Goal: Task Accomplishment & Management: Complete application form

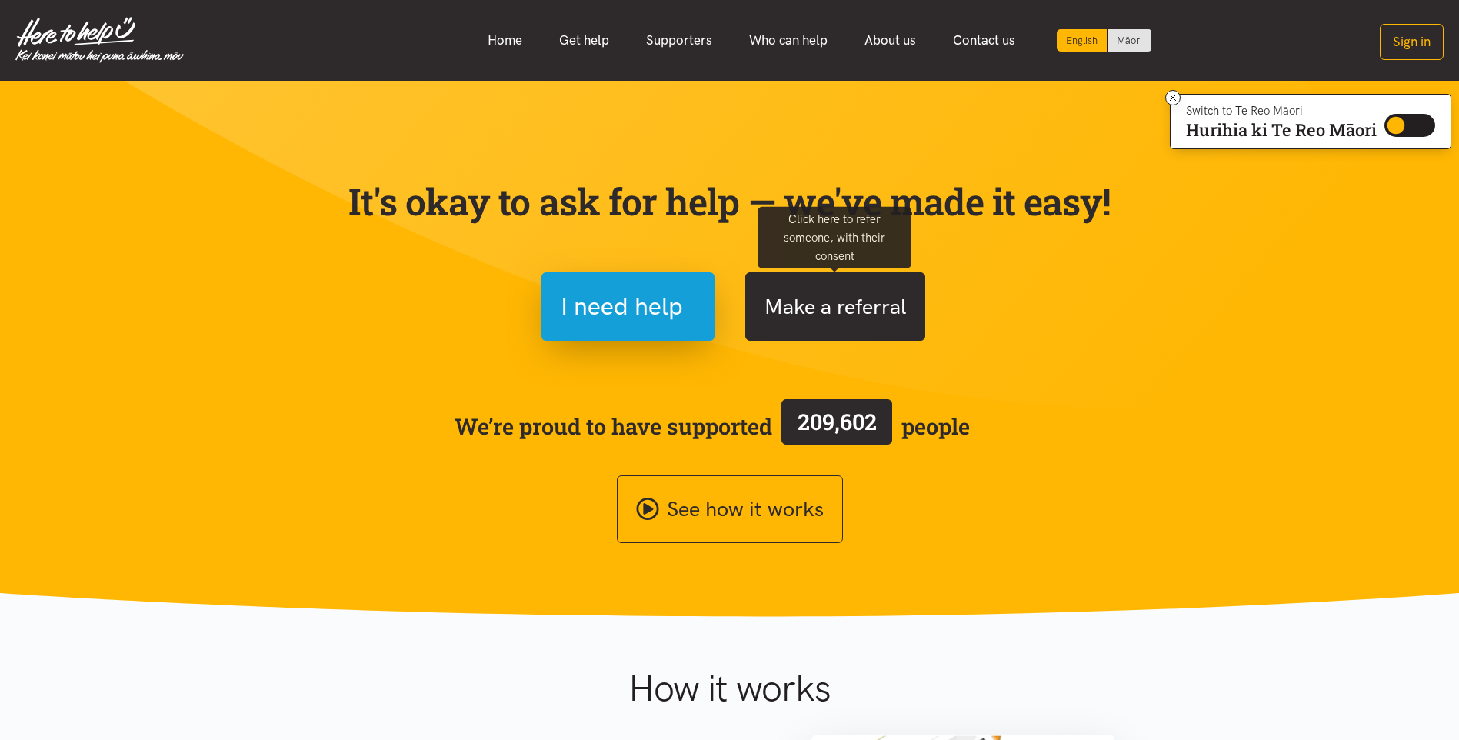
click at [863, 314] on button "Make a referral" at bounding box center [835, 306] width 180 height 68
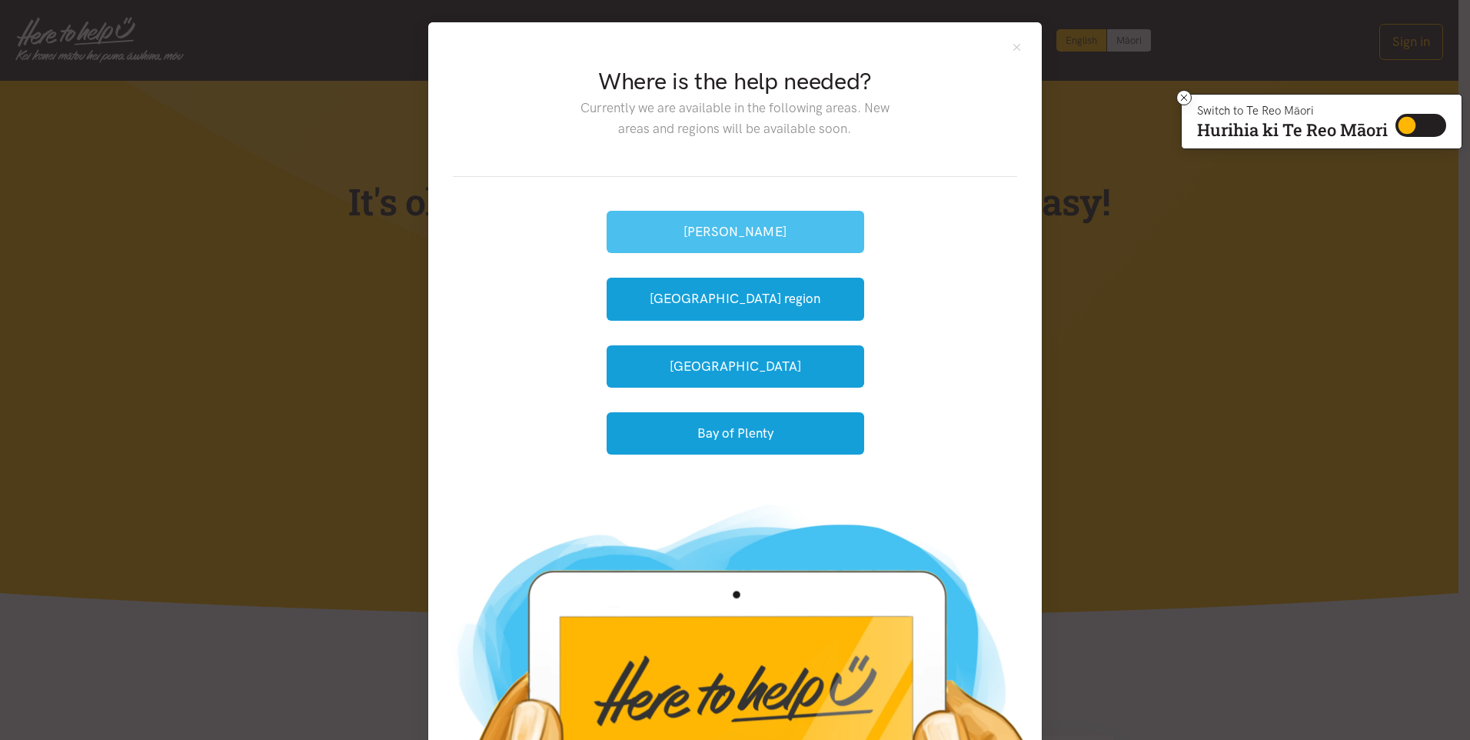
click at [734, 224] on button "[PERSON_NAME]" at bounding box center [736, 232] width 258 height 42
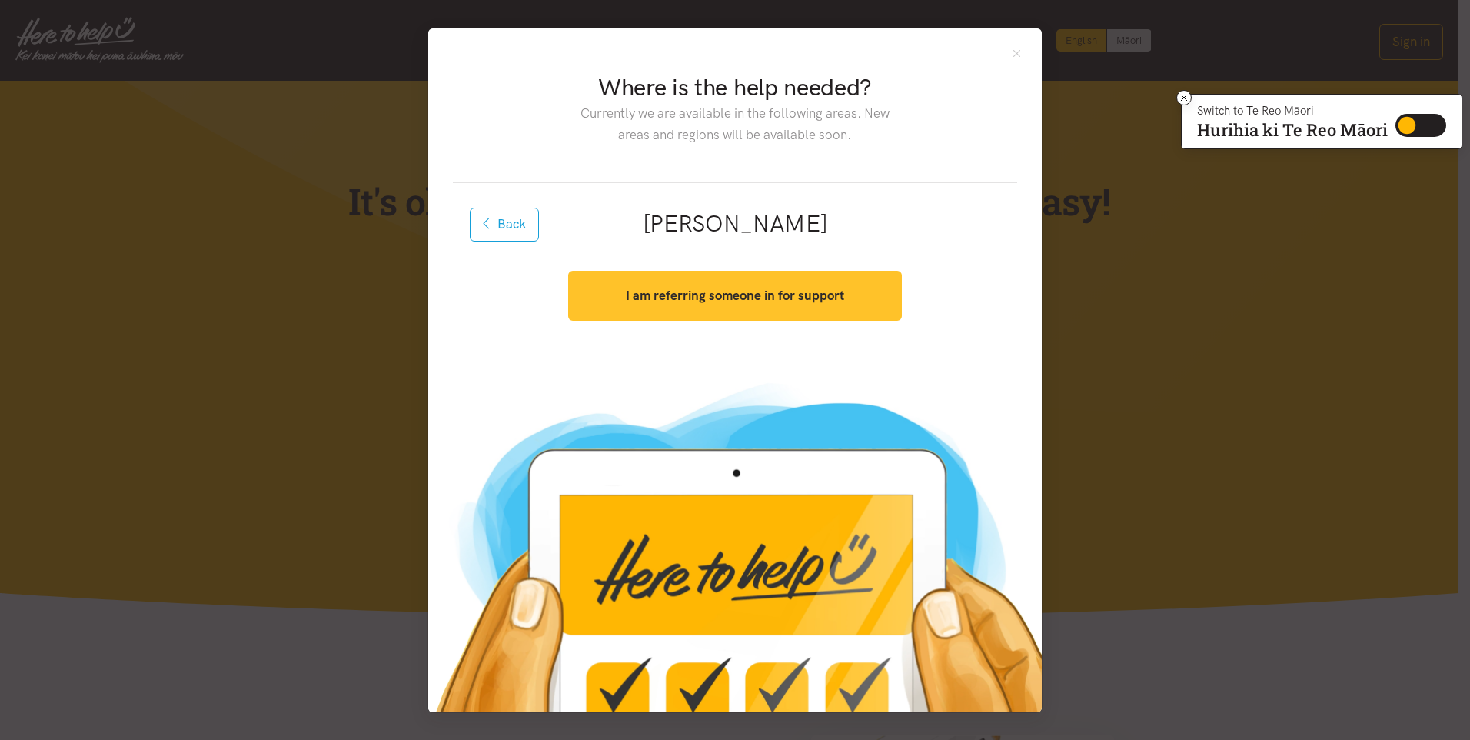
drag, startPoint x: 748, startPoint y: 304, endPoint x: 746, endPoint y: 348, distance: 43.9
click at [746, 348] on div "Back Hamilton I am referring someone in for support Yes, I have consent. Get st…" at bounding box center [735, 275] width 564 height 184
click at [784, 297] on strong "I am referring someone in for support" at bounding box center [735, 295] width 218 height 15
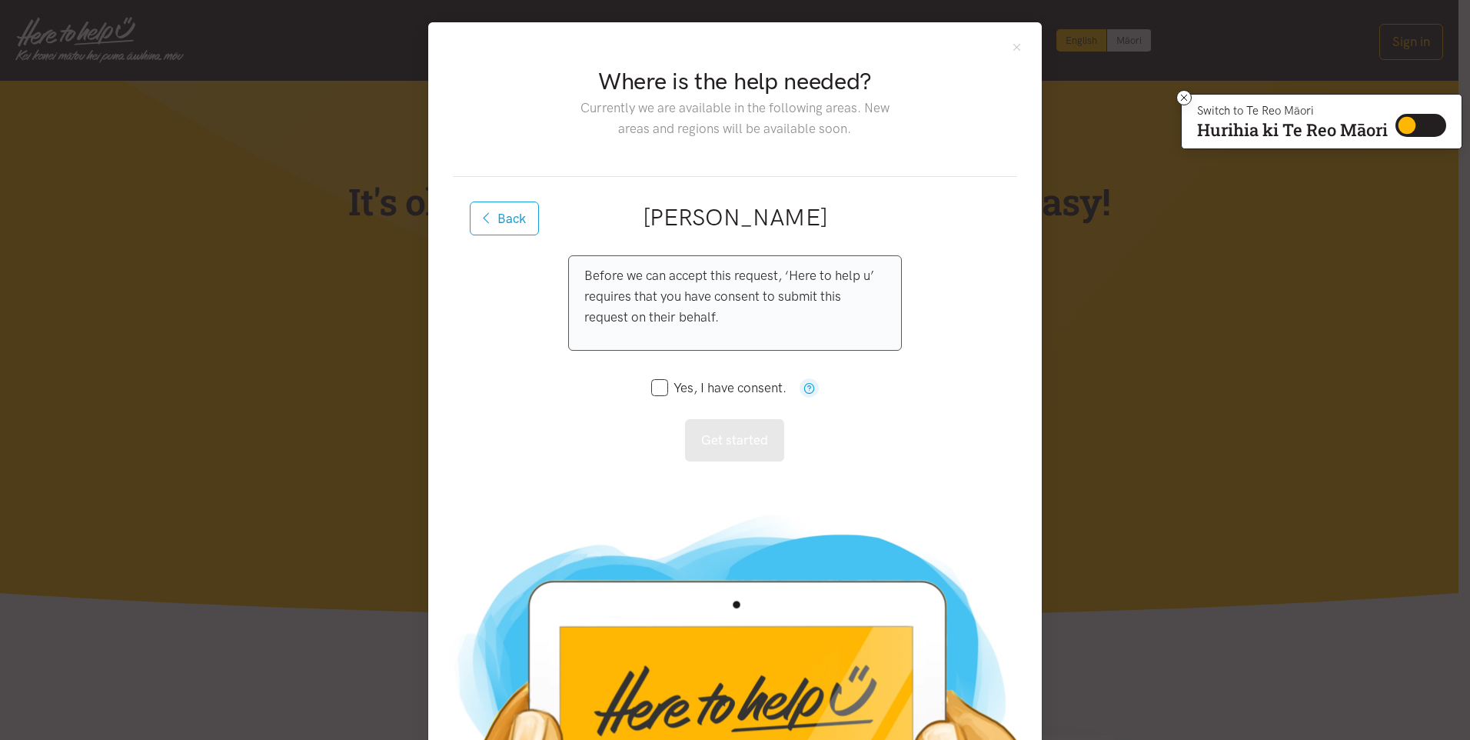
click at [657, 381] on input "Yes, I have consent." at bounding box center [718, 387] width 135 height 13
checkbox input "true"
click at [738, 442] on button "Get started" at bounding box center [734, 440] width 99 height 42
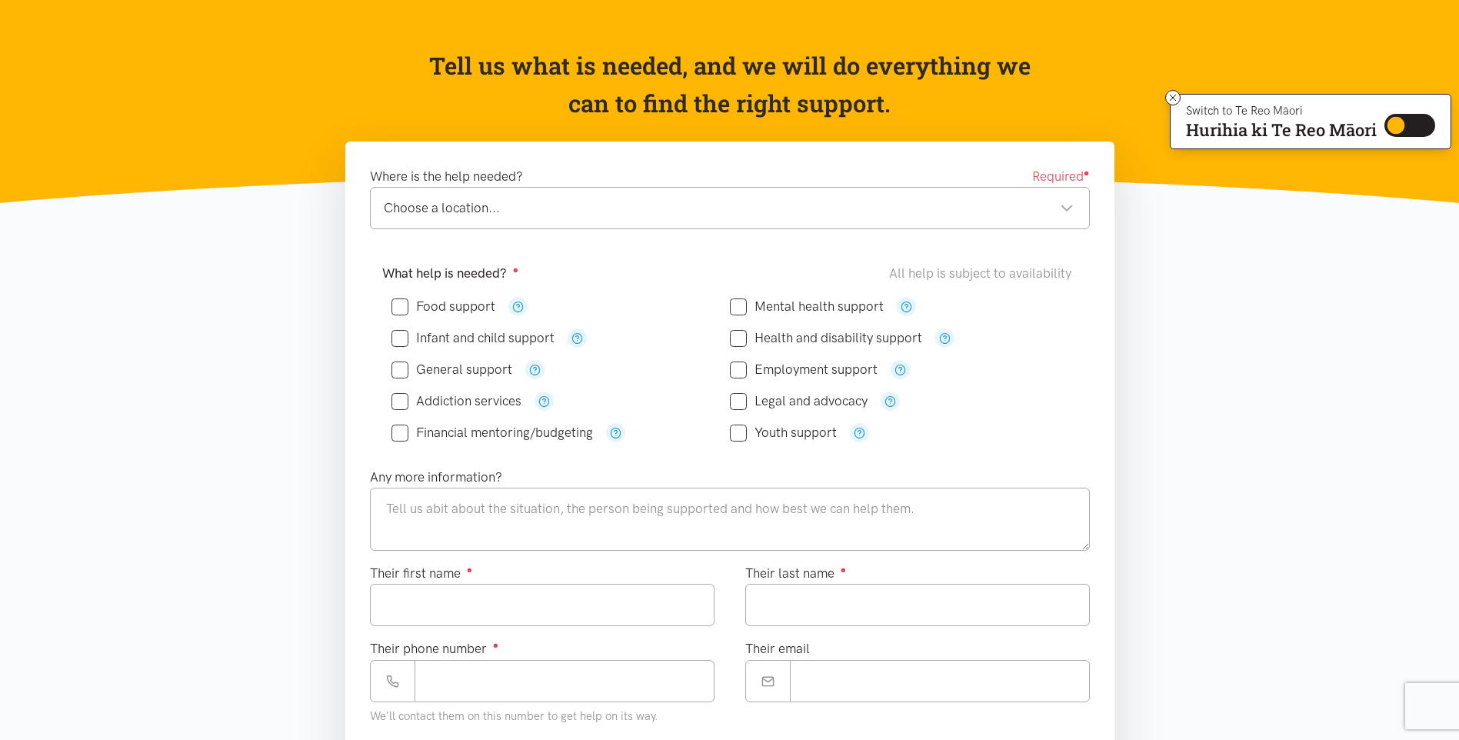
scroll to position [154, 0]
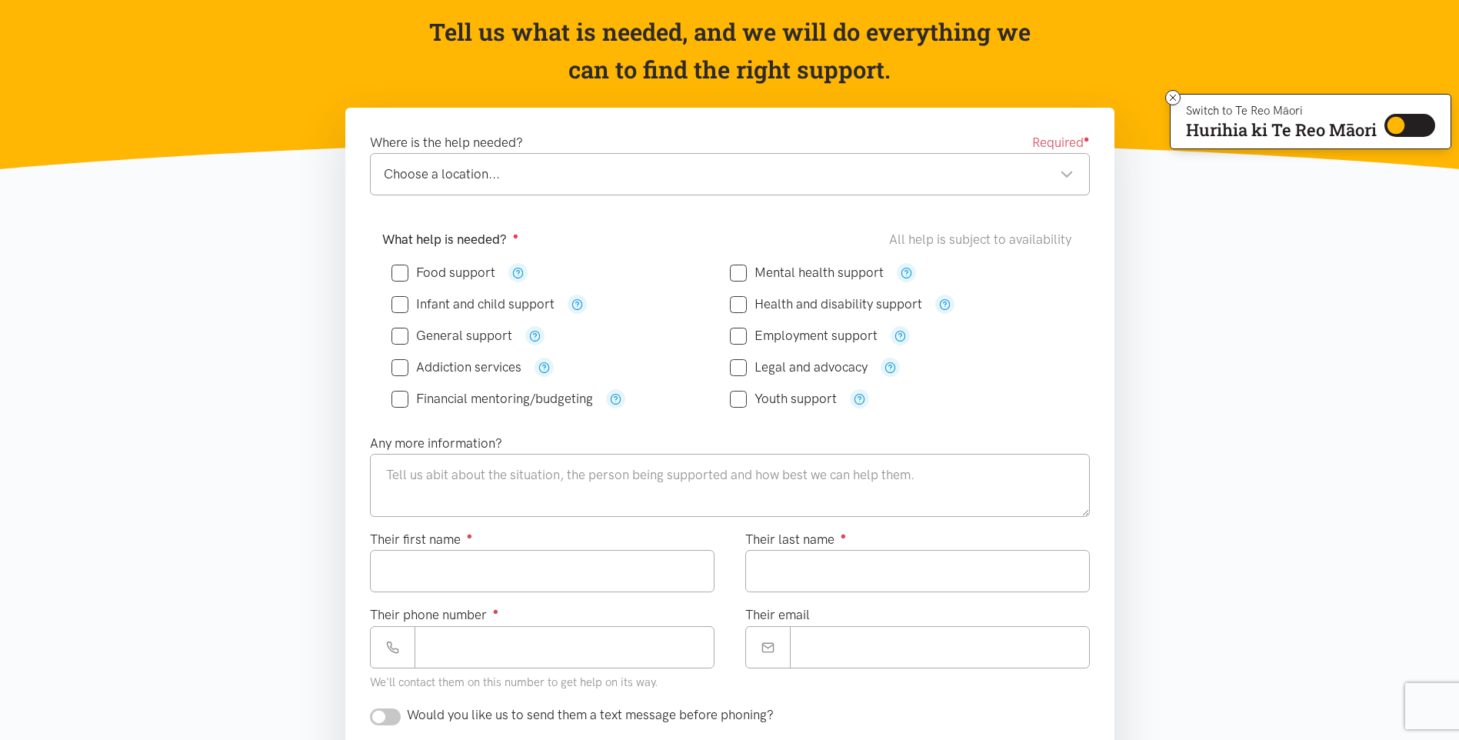
click at [404, 271] on input "Food support" at bounding box center [443, 272] width 104 height 13
checkbox input "true"
click at [521, 271] on icon "button" at bounding box center [518, 273] width 12 height 12
click at [424, 490] on textarea at bounding box center [730, 485] width 720 height 63
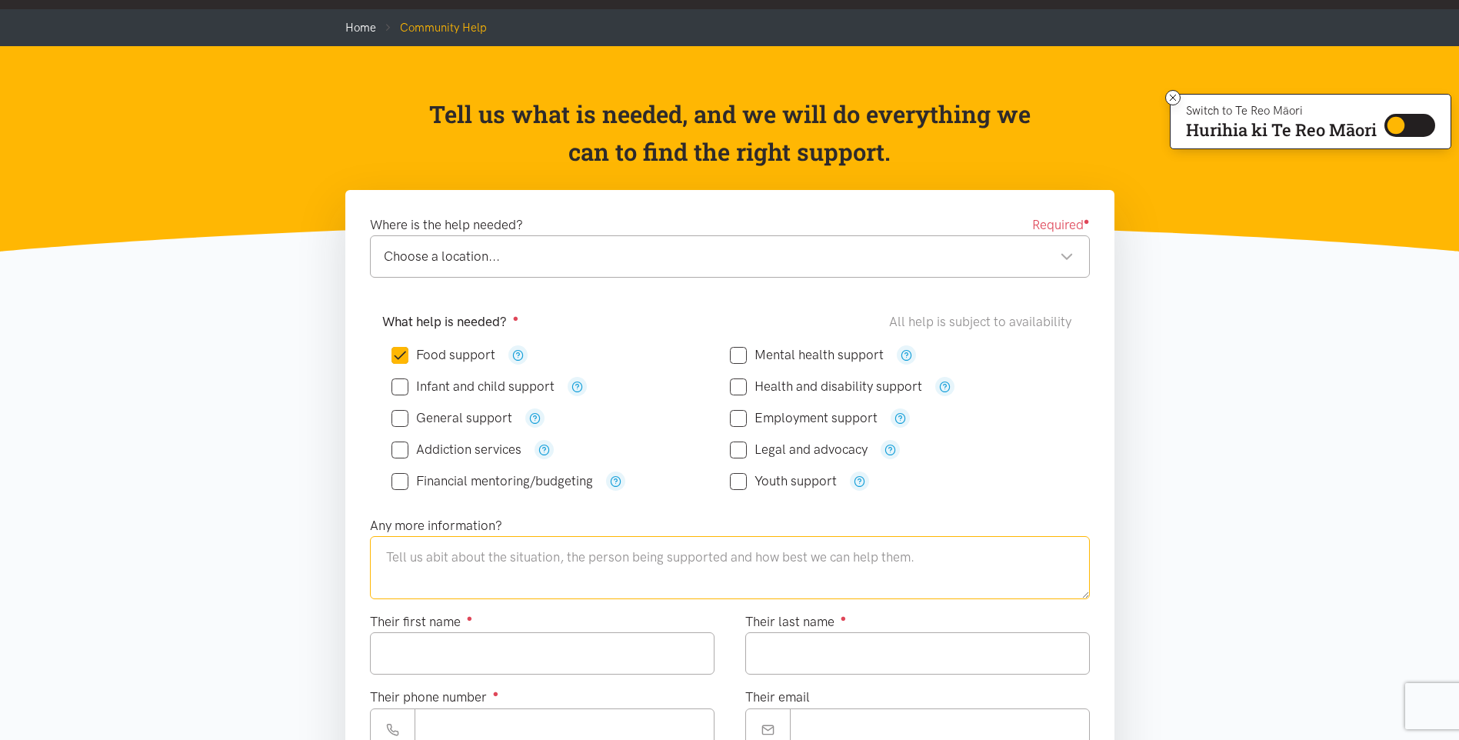
scroll to position [0, 0]
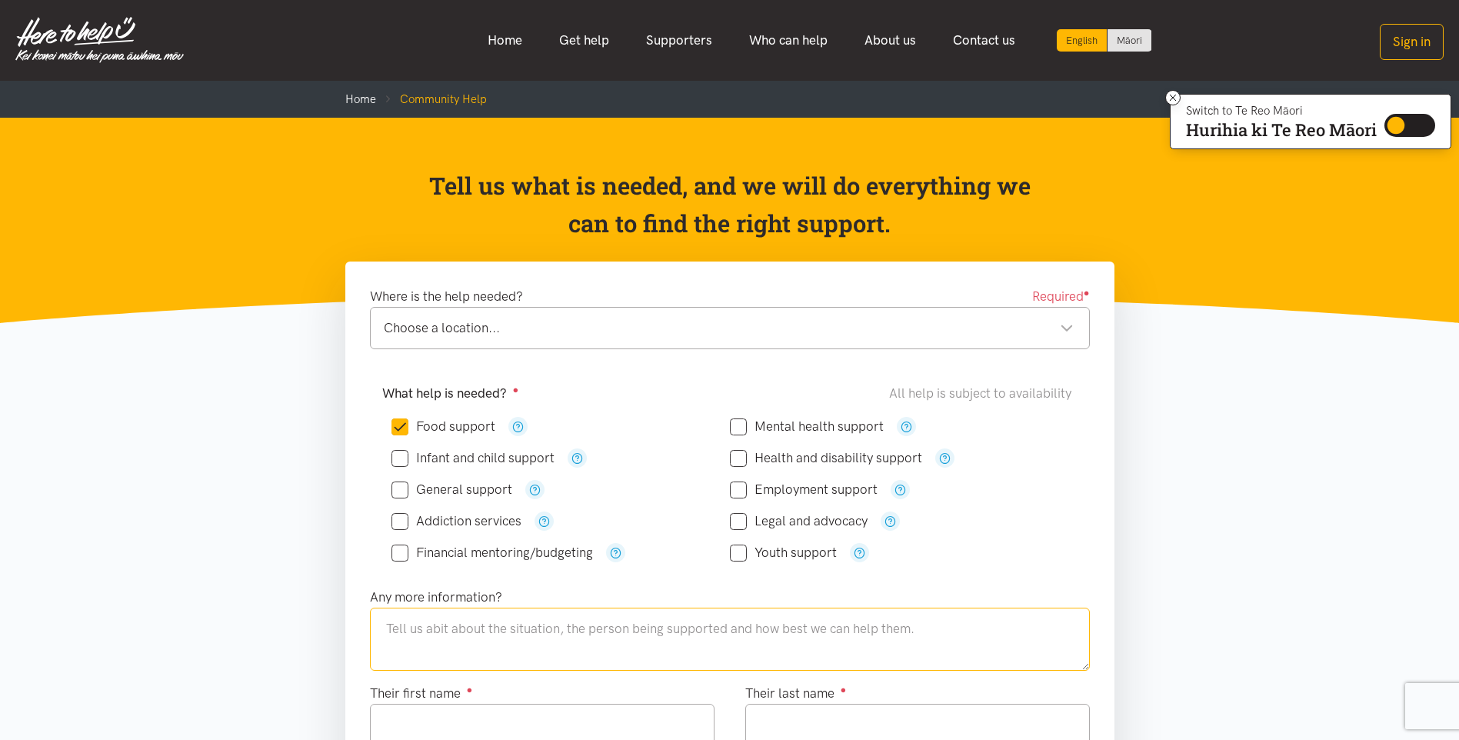
click at [1078, 324] on div "Choose a location... Choose a location..." at bounding box center [730, 328] width 720 height 42
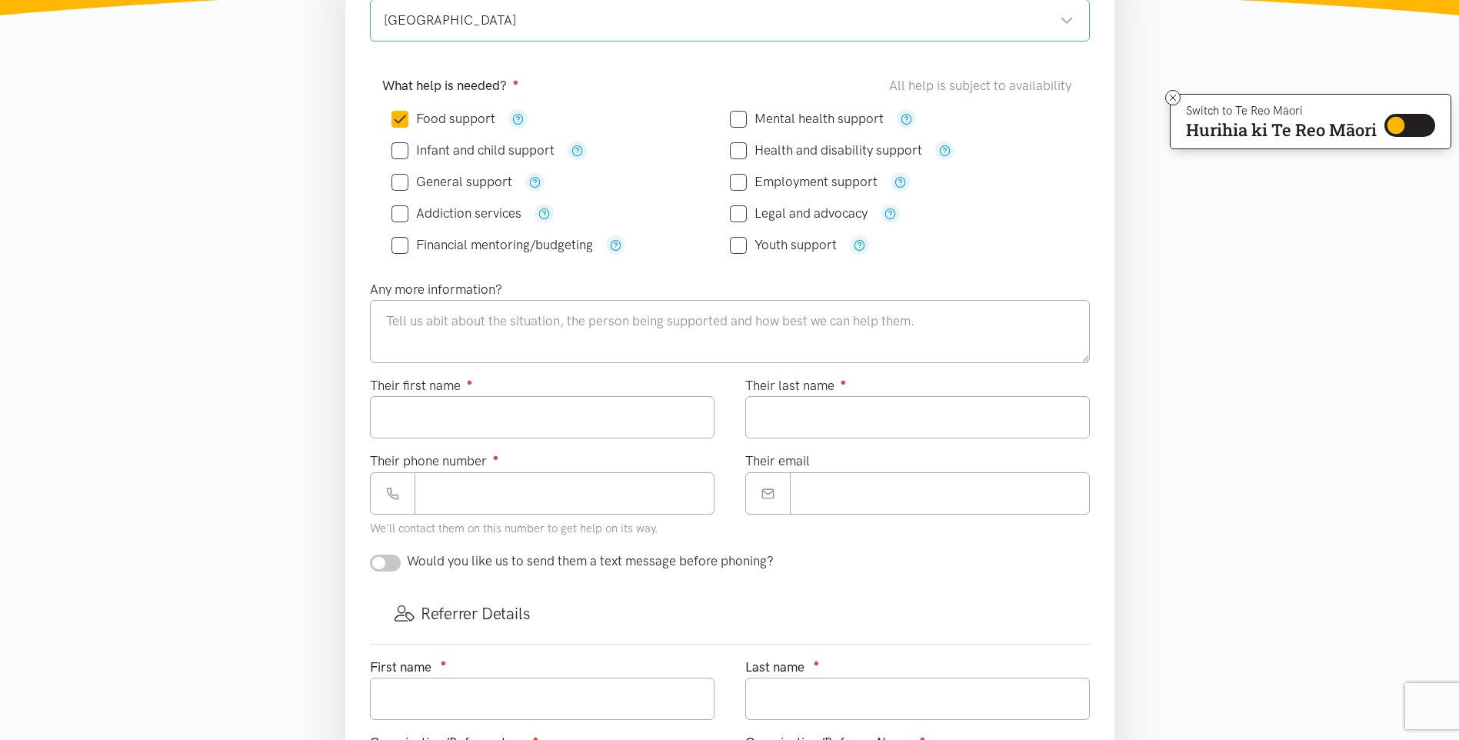
scroll to position [231, 0]
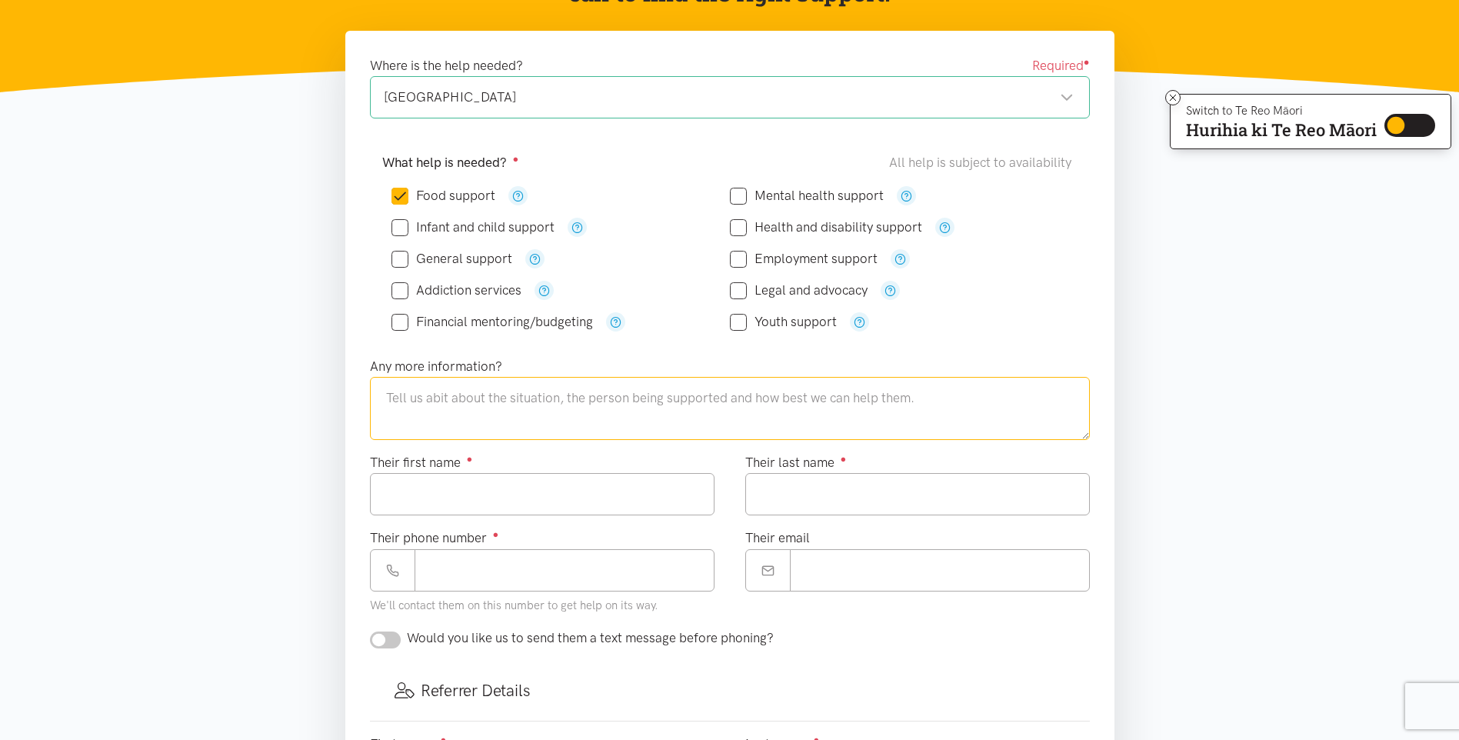
click at [411, 405] on textarea at bounding box center [730, 408] width 720 height 63
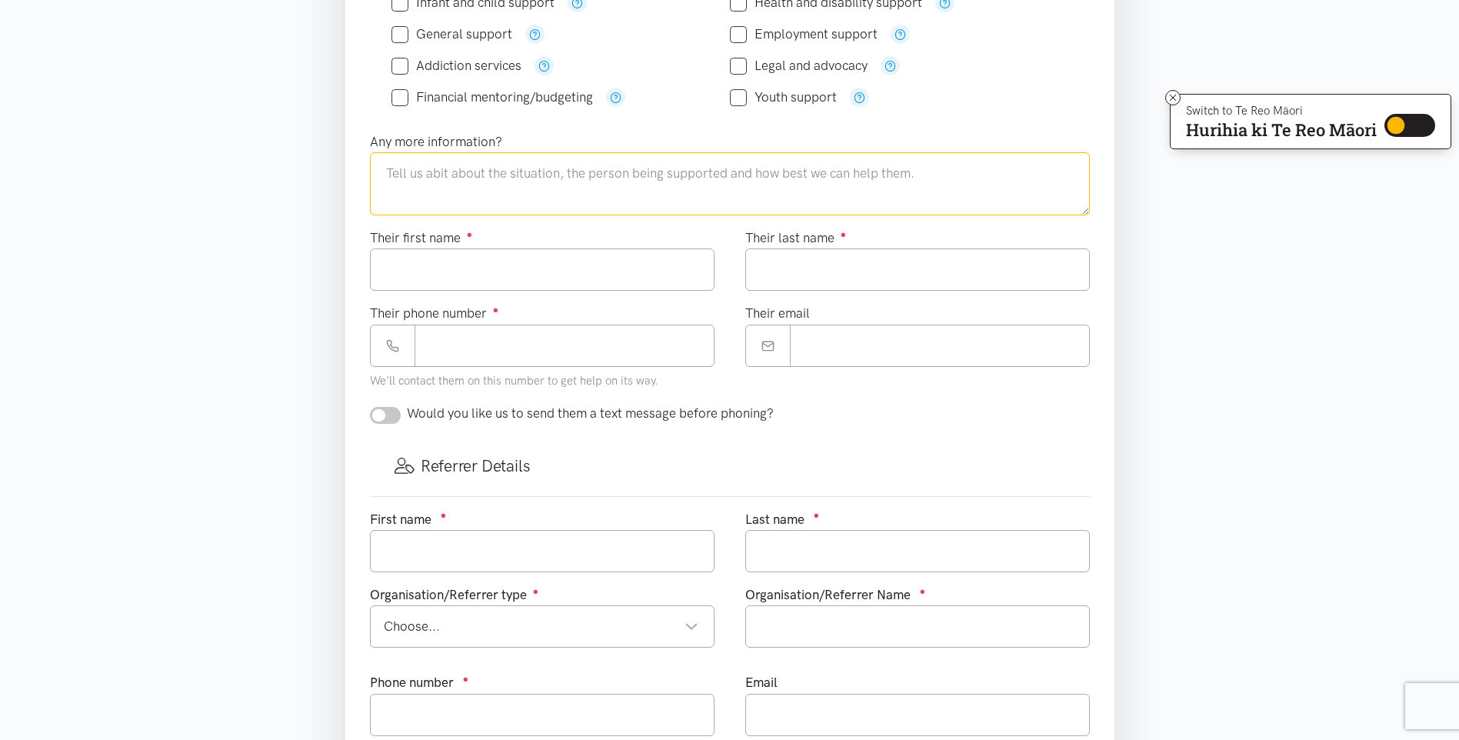
scroll to position [461, 0]
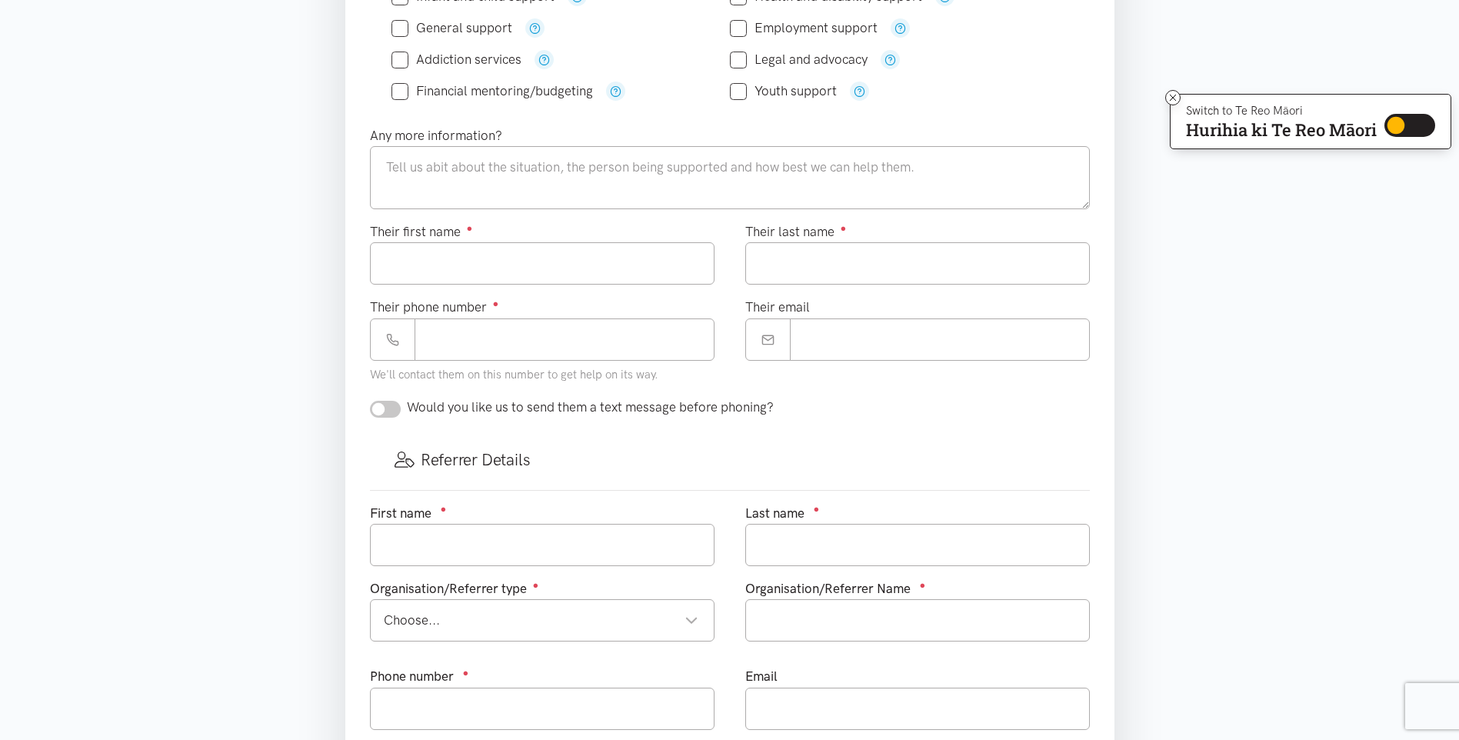
click at [385, 411] on input "checkbox" at bounding box center [385, 409] width 31 height 17
checkbox input "true"
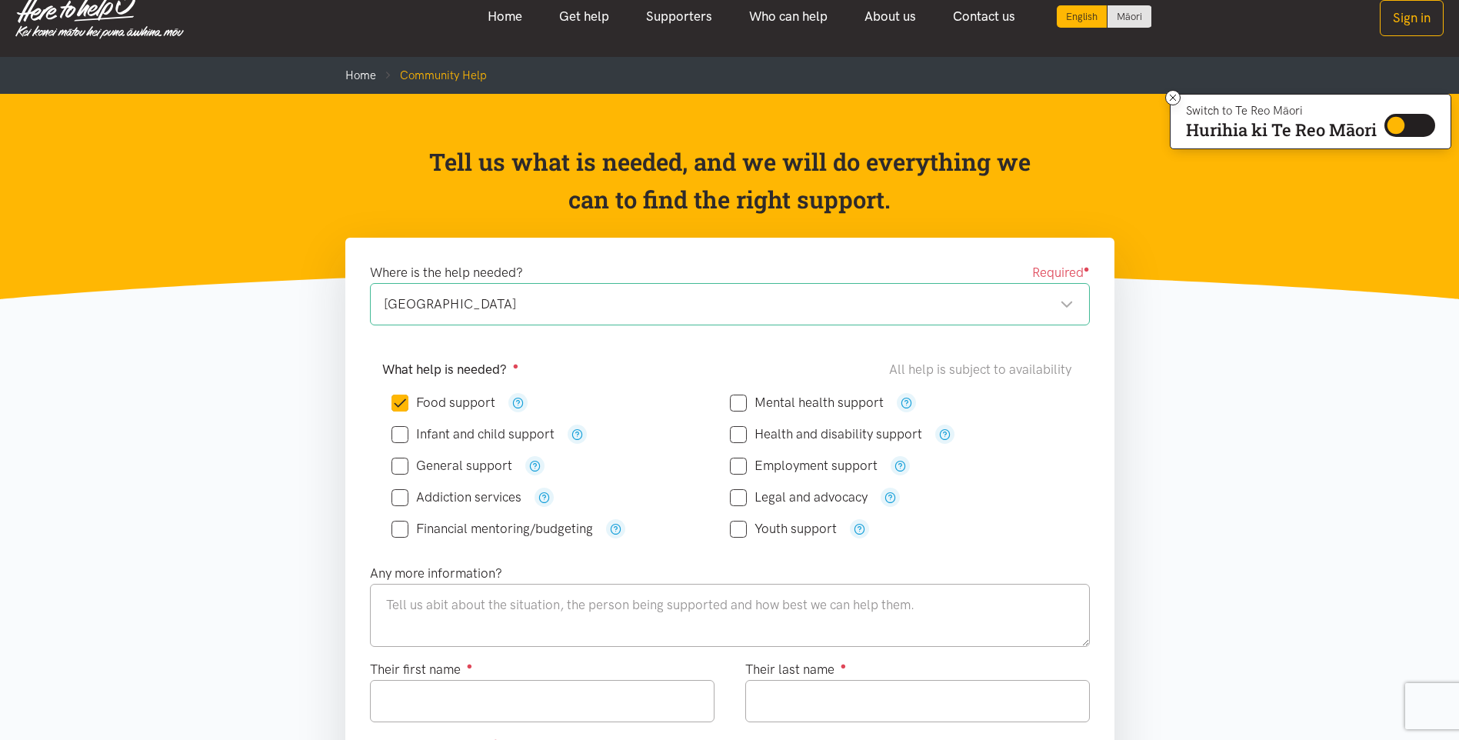
scroll to position [0, 0]
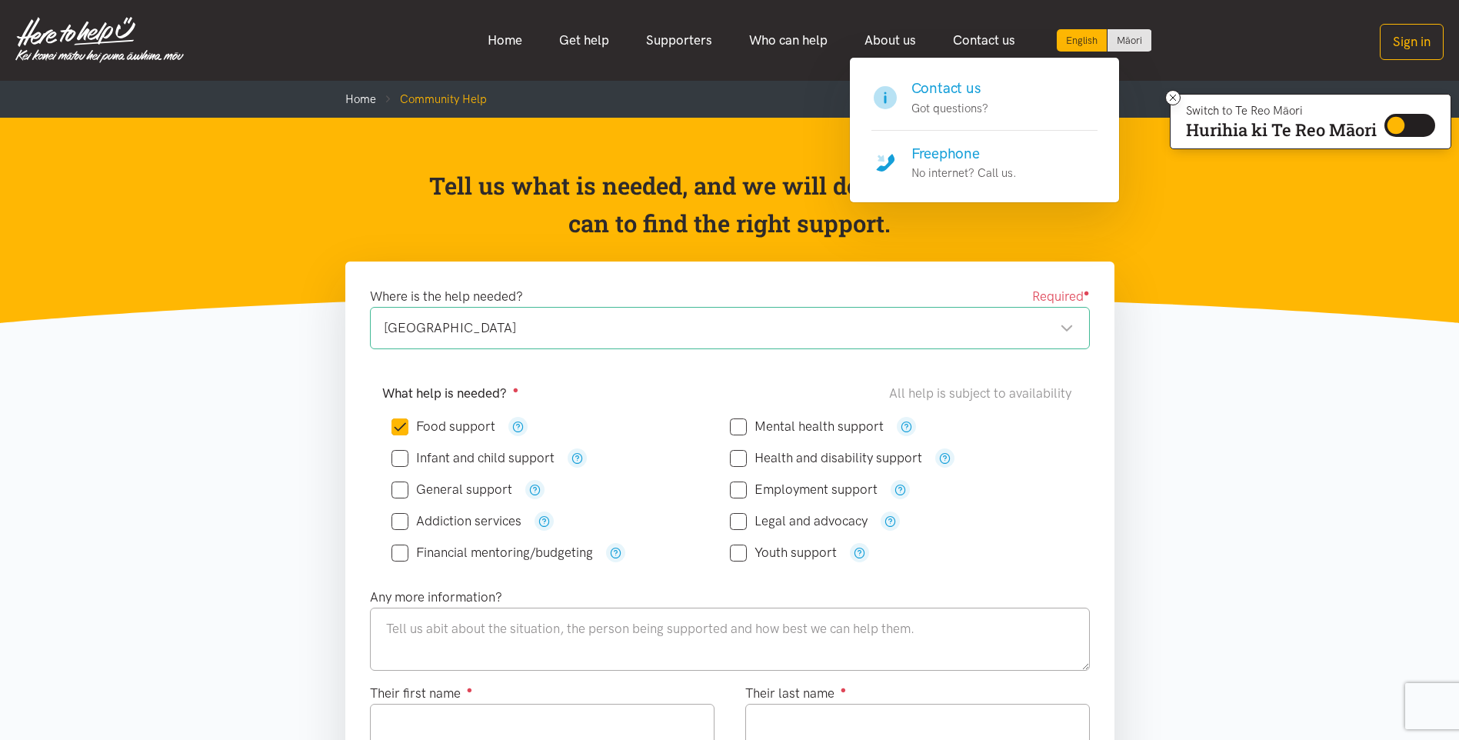
click at [963, 95] on h4 "Contact us" at bounding box center [949, 89] width 77 height 22
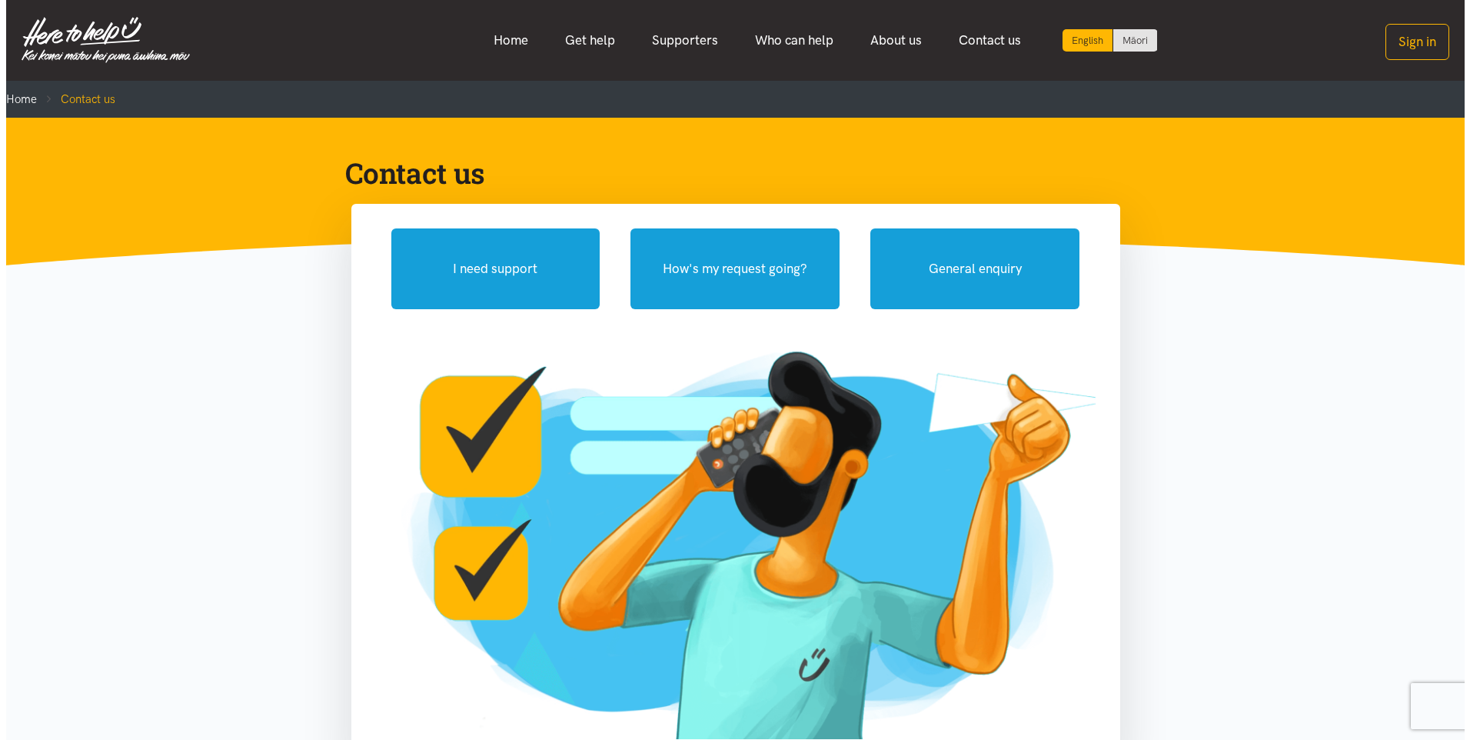
scroll to position [77, 0]
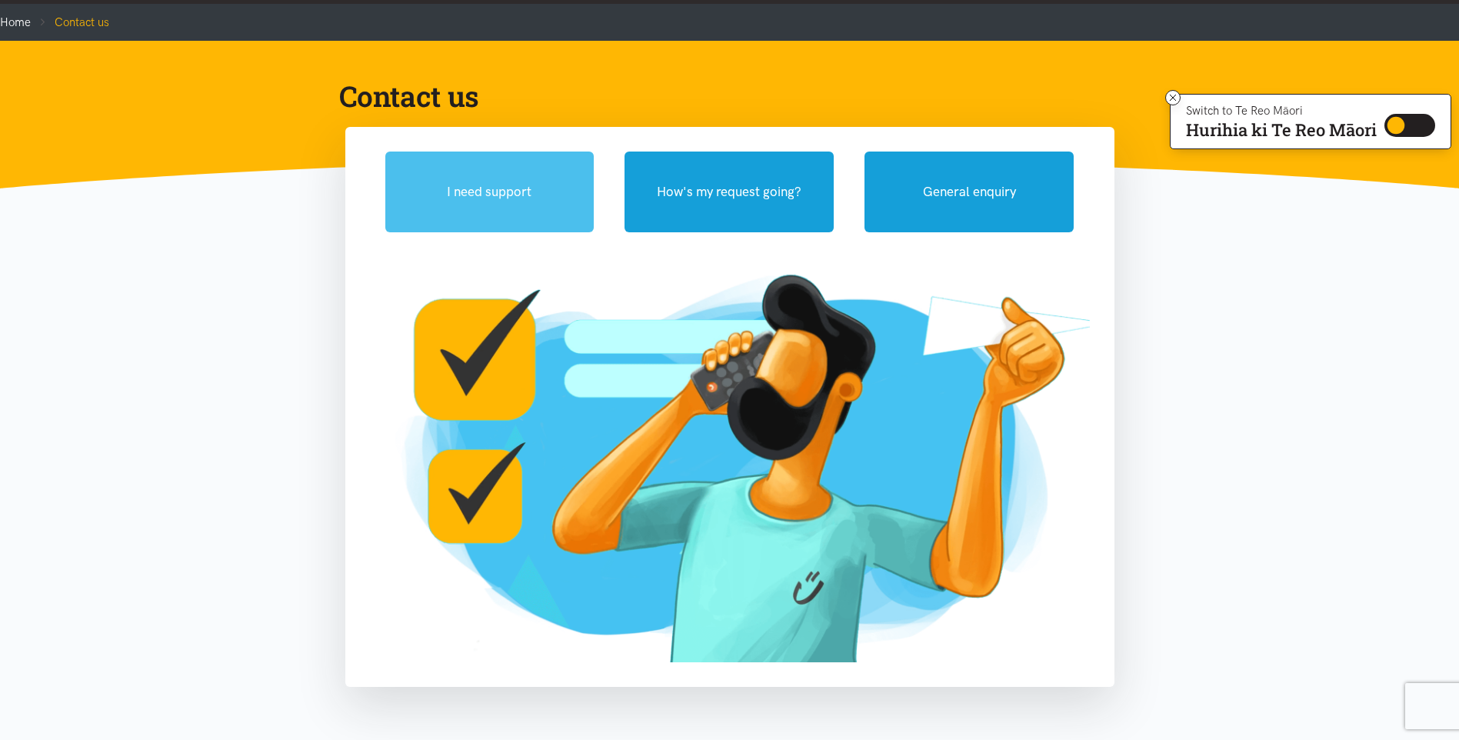
click at [534, 191] on button "I need support" at bounding box center [489, 191] width 209 height 81
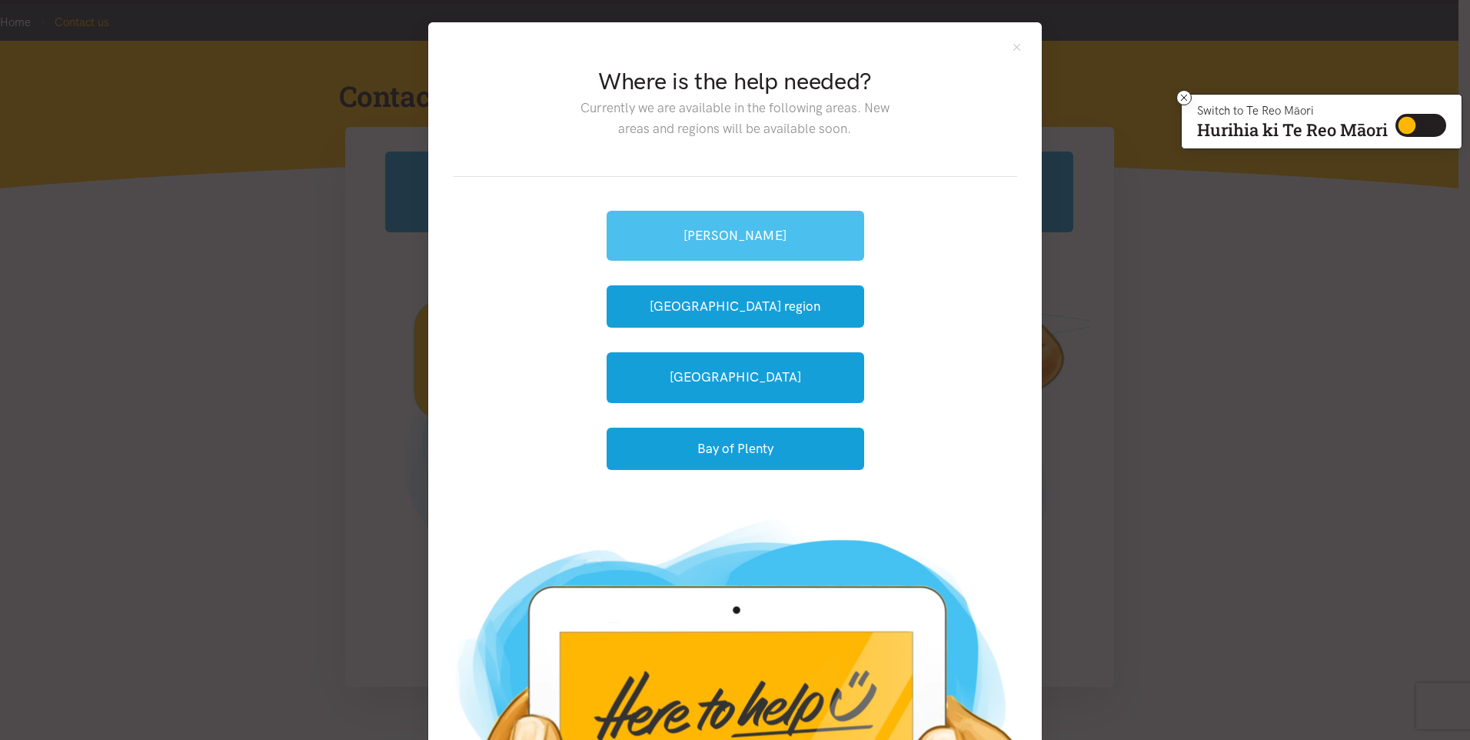
click at [757, 228] on link "[PERSON_NAME]" at bounding box center [736, 236] width 258 height 50
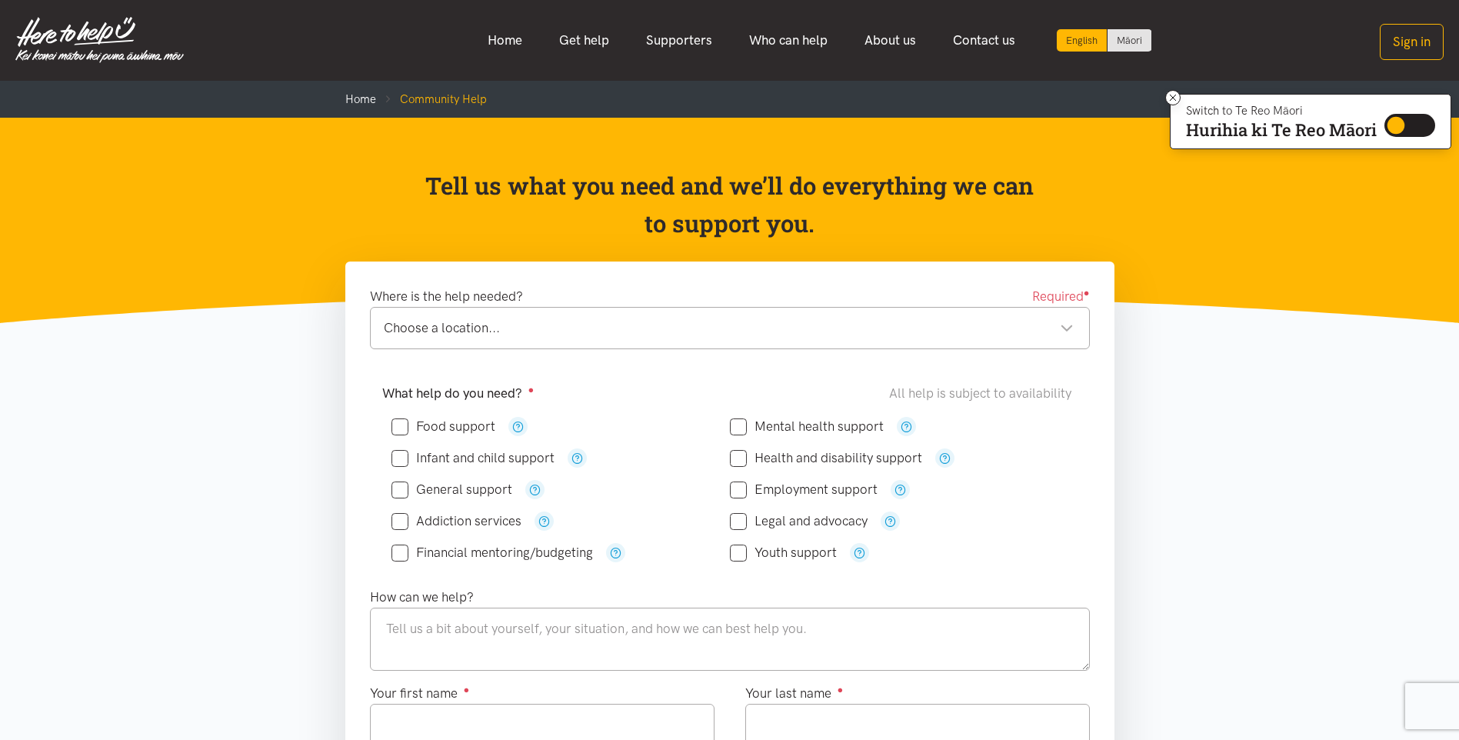
click at [504, 334] on div "Choose a location..." at bounding box center [729, 328] width 690 height 21
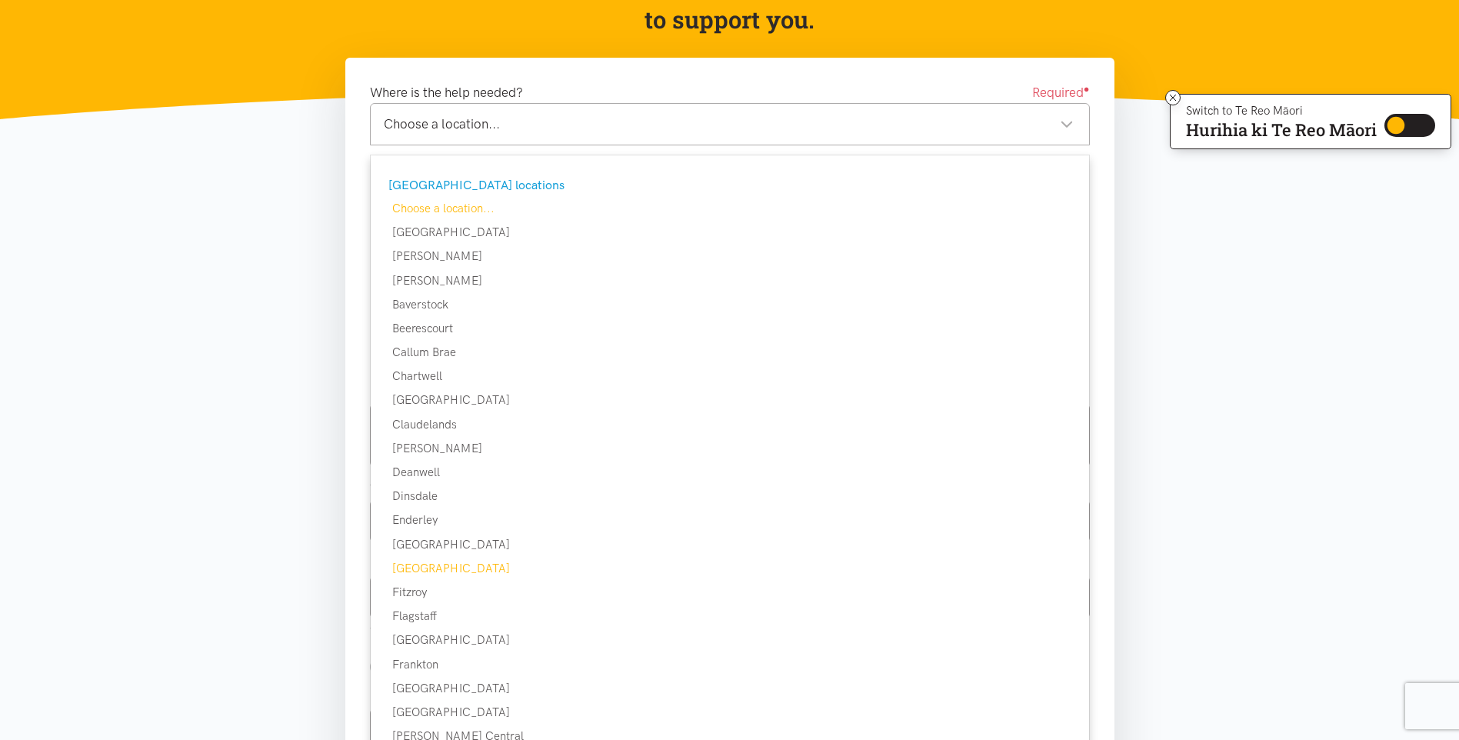
scroll to position [308, 0]
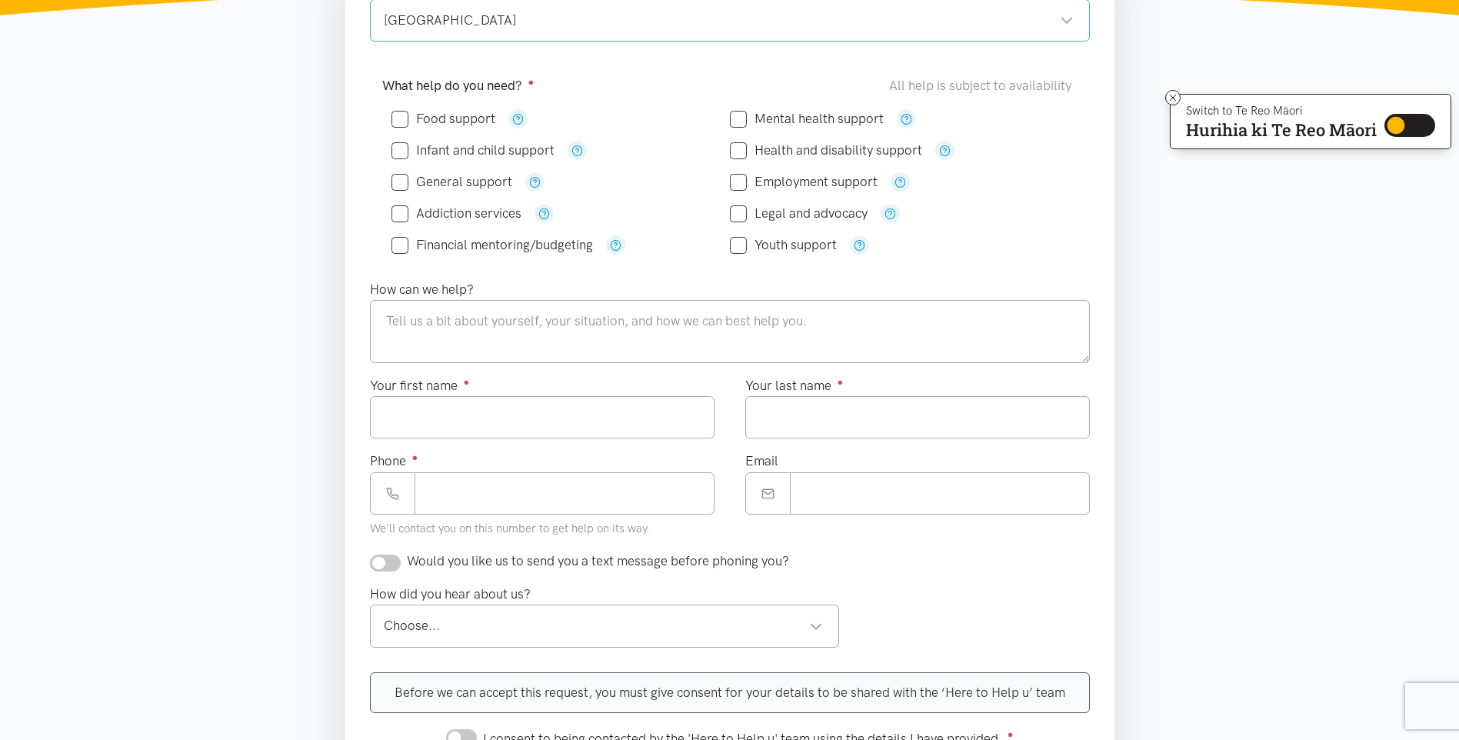
click at [400, 116] on input "Food support" at bounding box center [443, 118] width 104 height 13
checkbox input "true"
click at [480, 424] on input "Your first name ●" at bounding box center [542, 417] width 344 height 42
type input "*****"
click at [874, 424] on input "Your last name ●" at bounding box center [917, 417] width 344 height 42
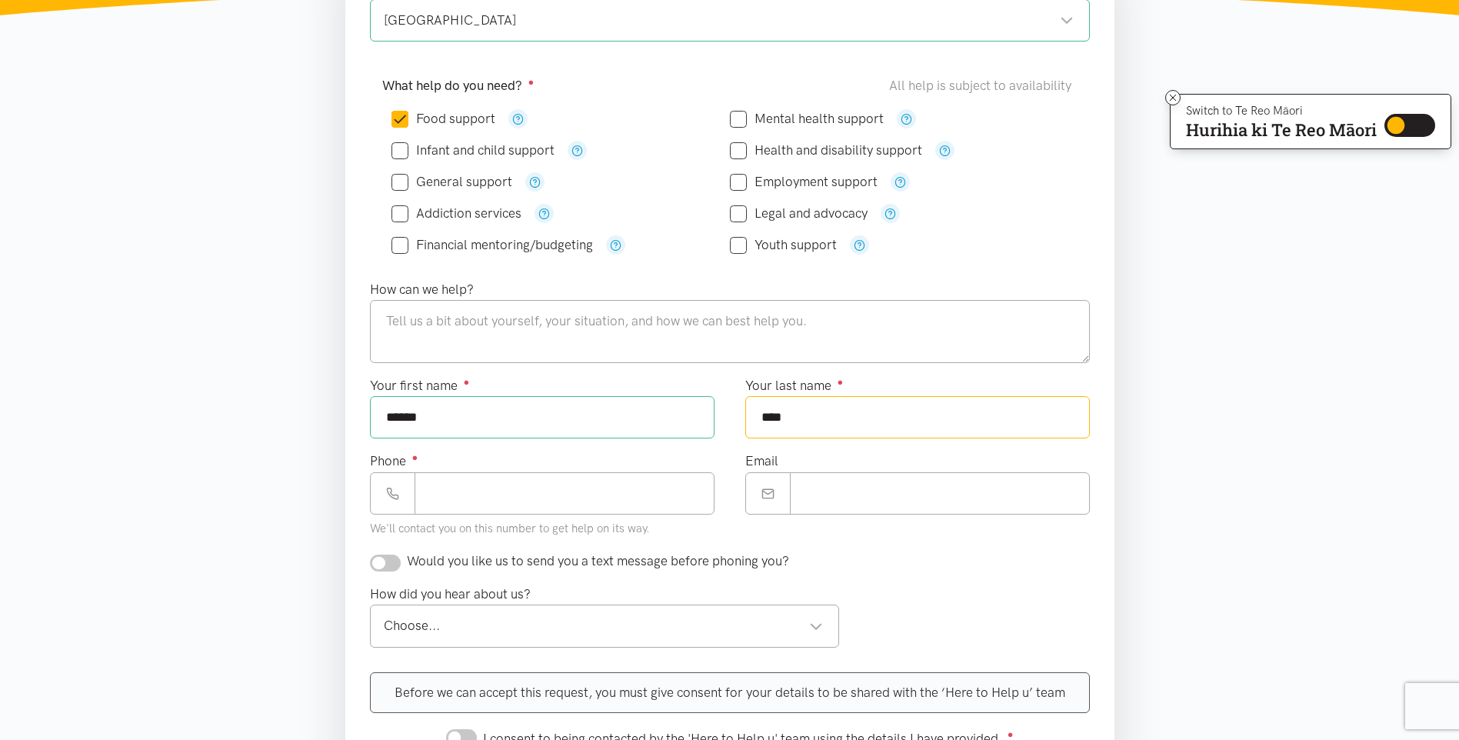
type input "****"
click at [486, 488] on input "Phone ●" at bounding box center [564, 493] width 300 height 42
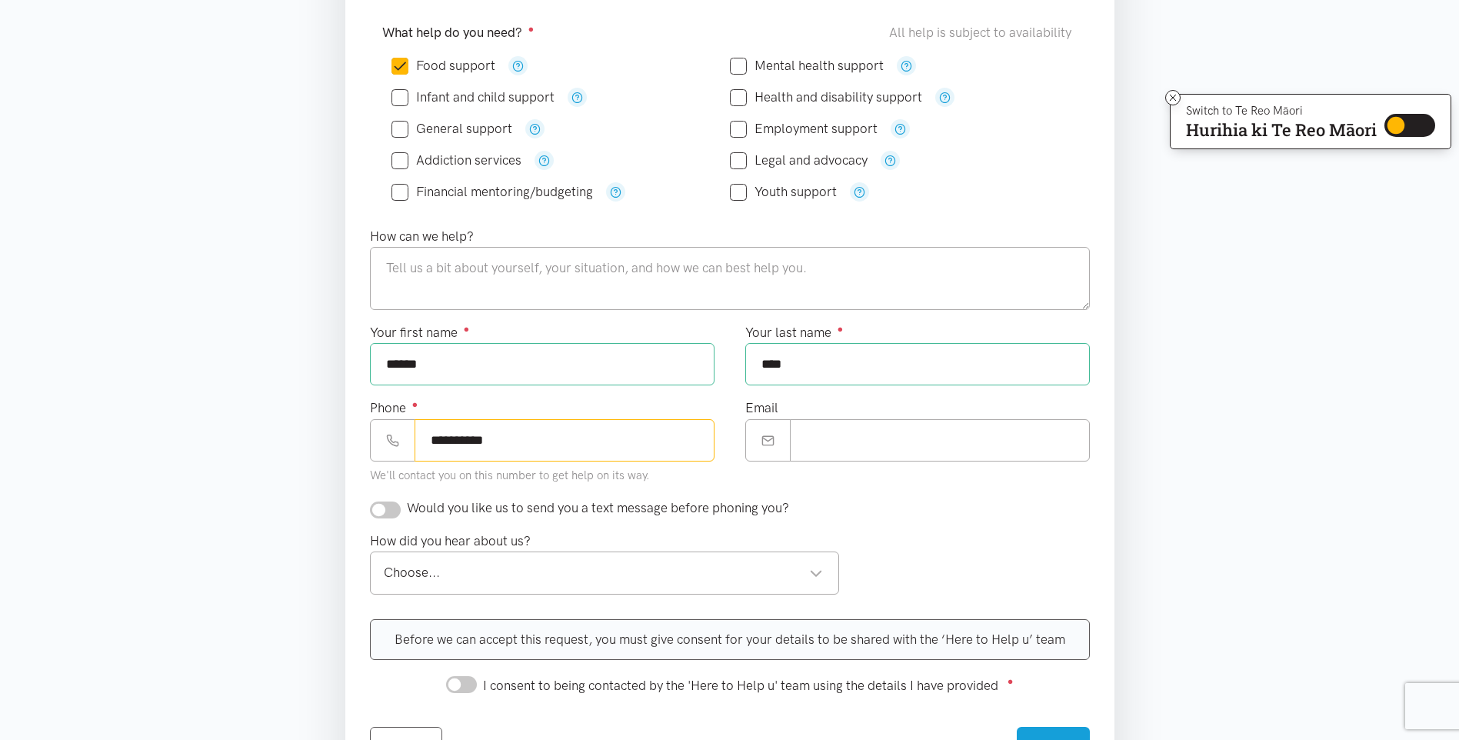
scroll to position [384, 0]
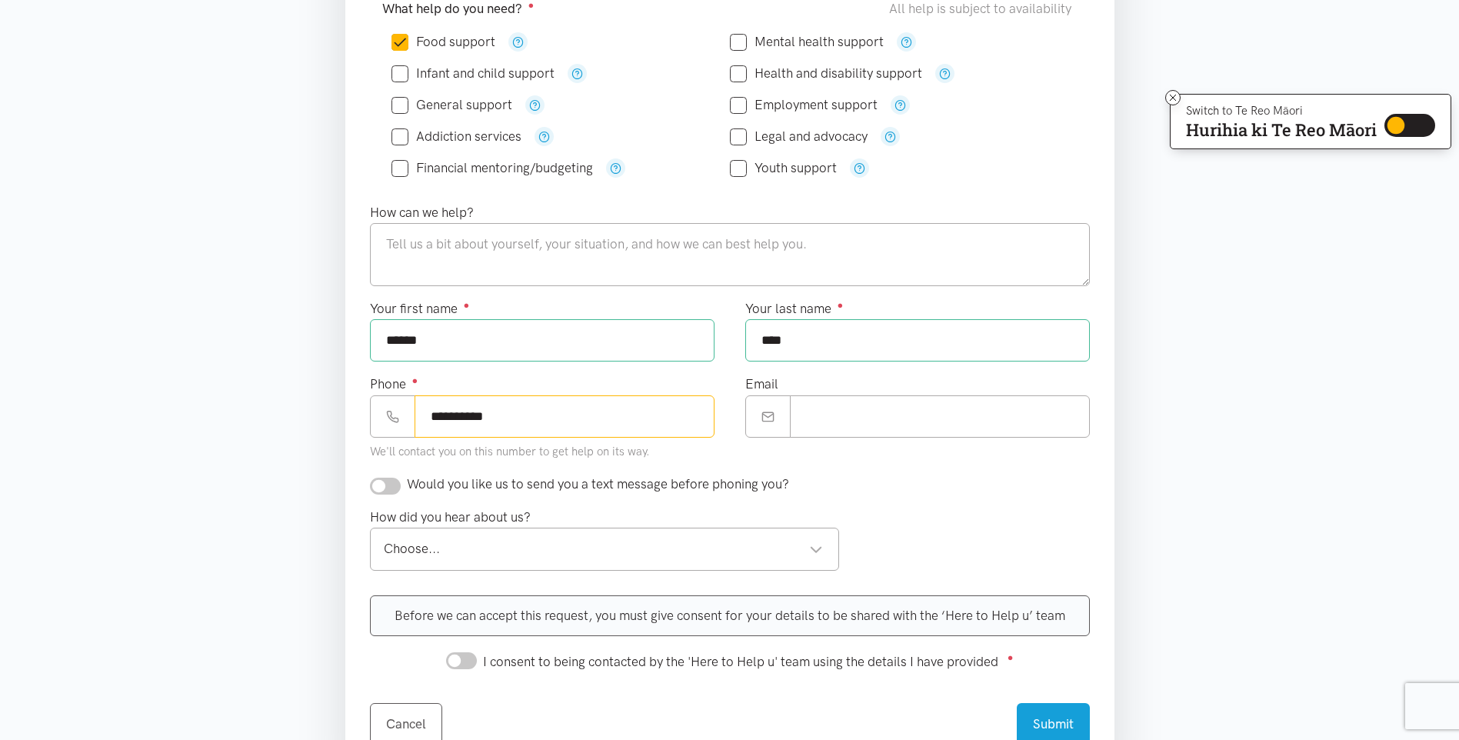
type input "**********"
click at [448, 251] on textarea at bounding box center [730, 254] width 720 height 63
type textarea "S"
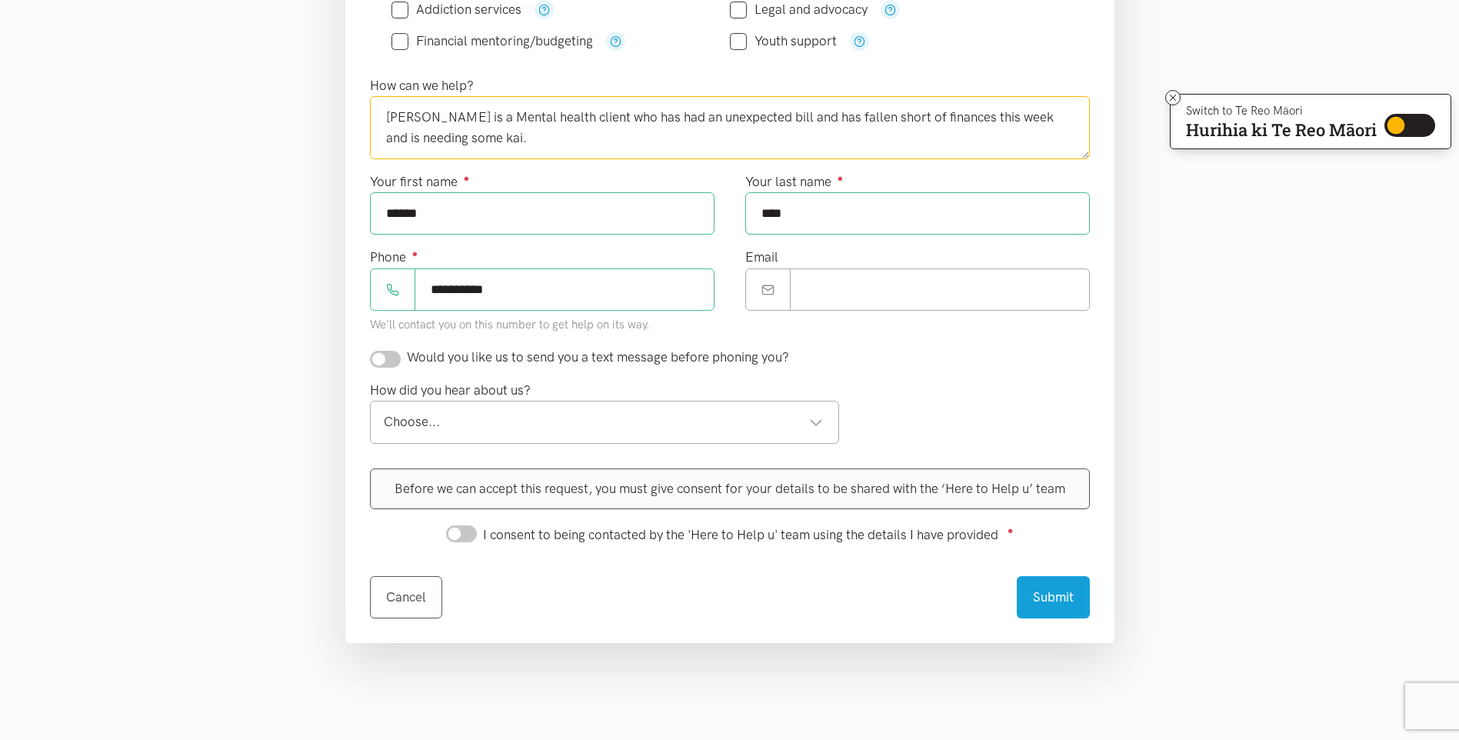
scroll to position [538, 0]
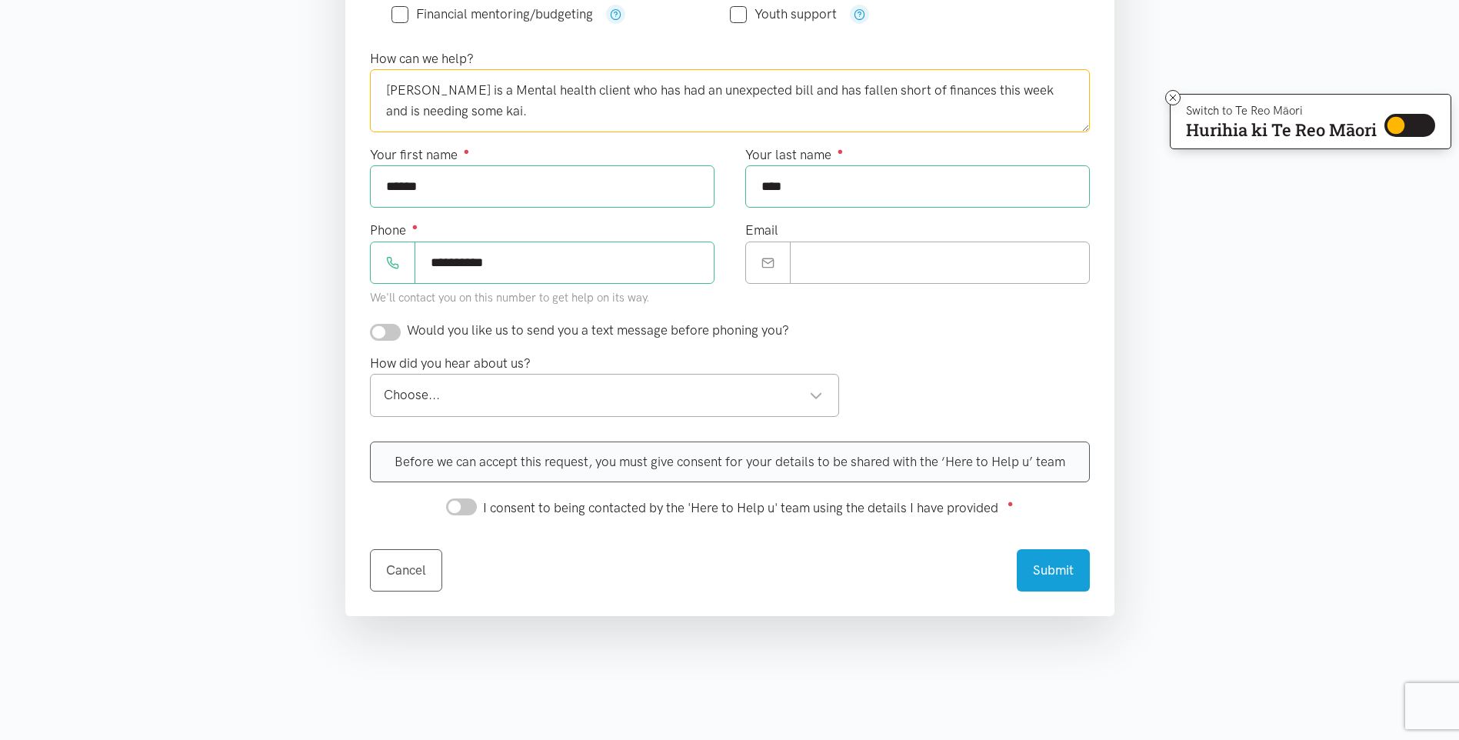
click at [737, 398] on div "Choose..." at bounding box center [604, 394] width 440 height 21
type textarea "Shani West is a Mental health client who has had an unexpected bill and has fal…"
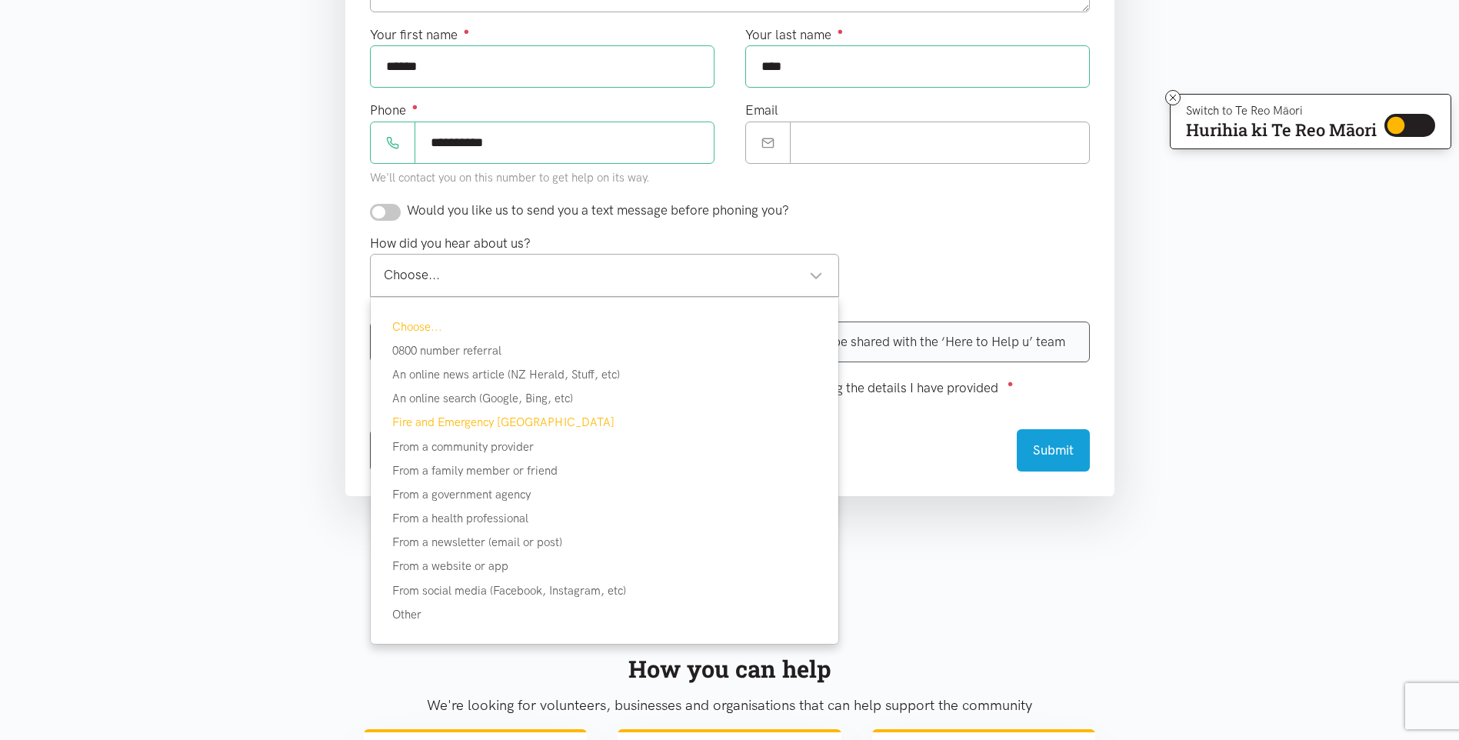
scroll to position [692, 0]
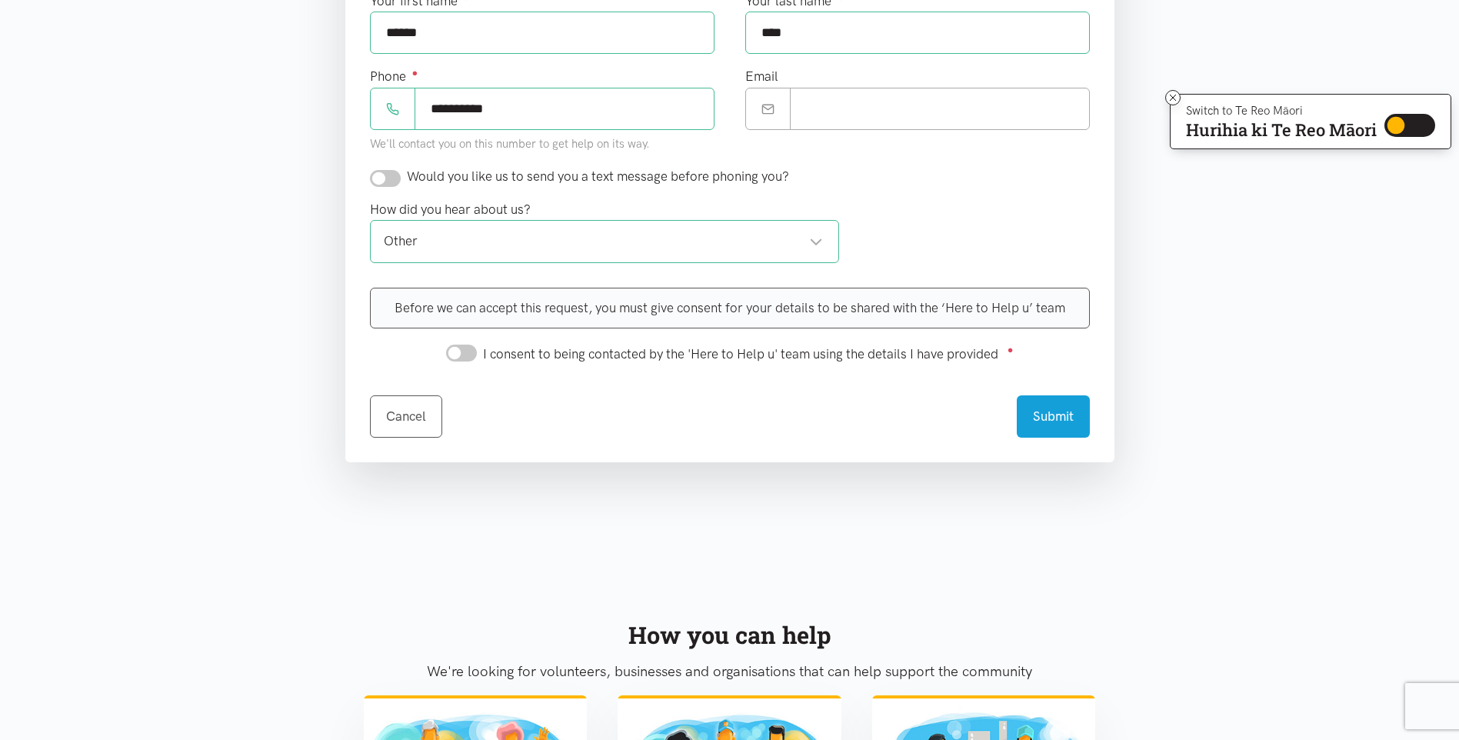
click at [461, 357] on input "I consent to being contacted by the 'Here to Help u' team using the details I h…" at bounding box center [461, 352] width 31 height 17
checkbox input "true"
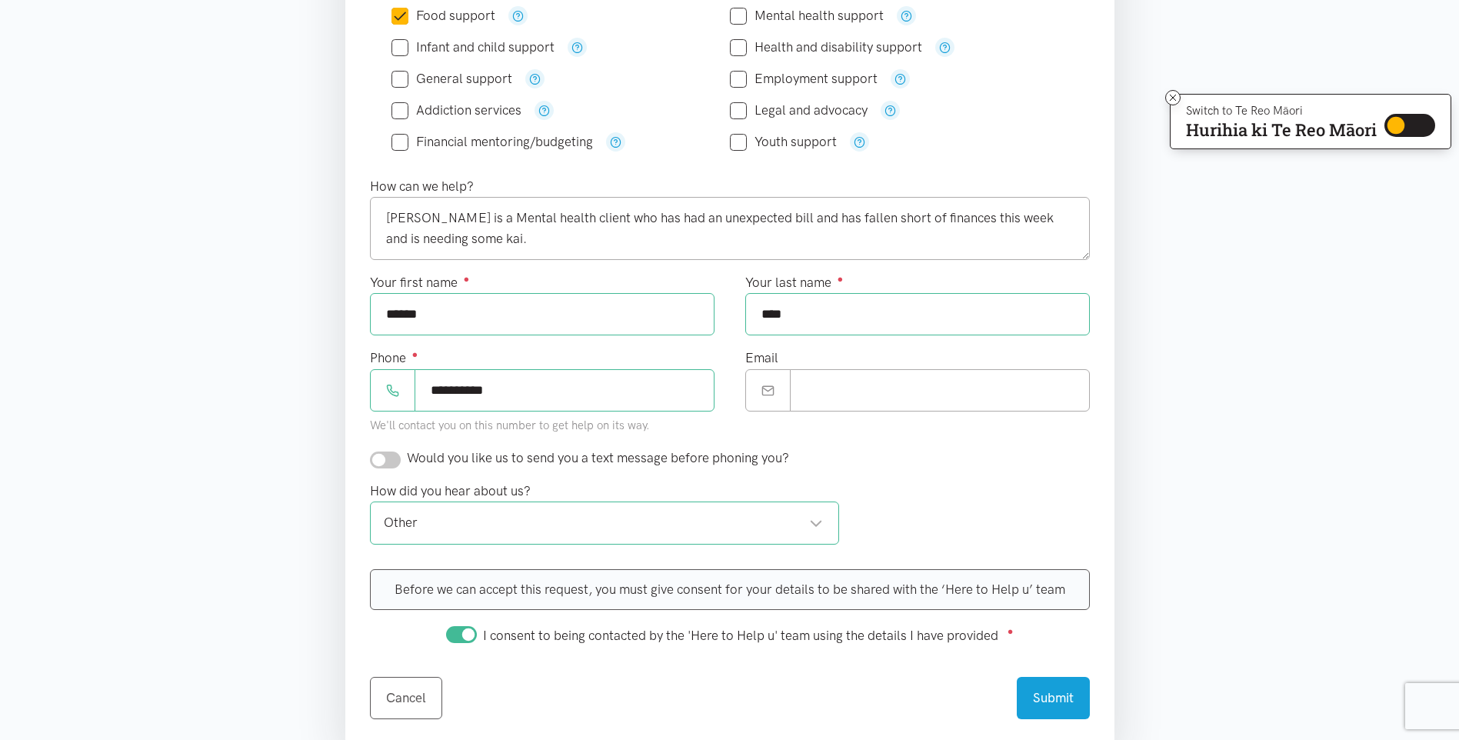
scroll to position [384, 0]
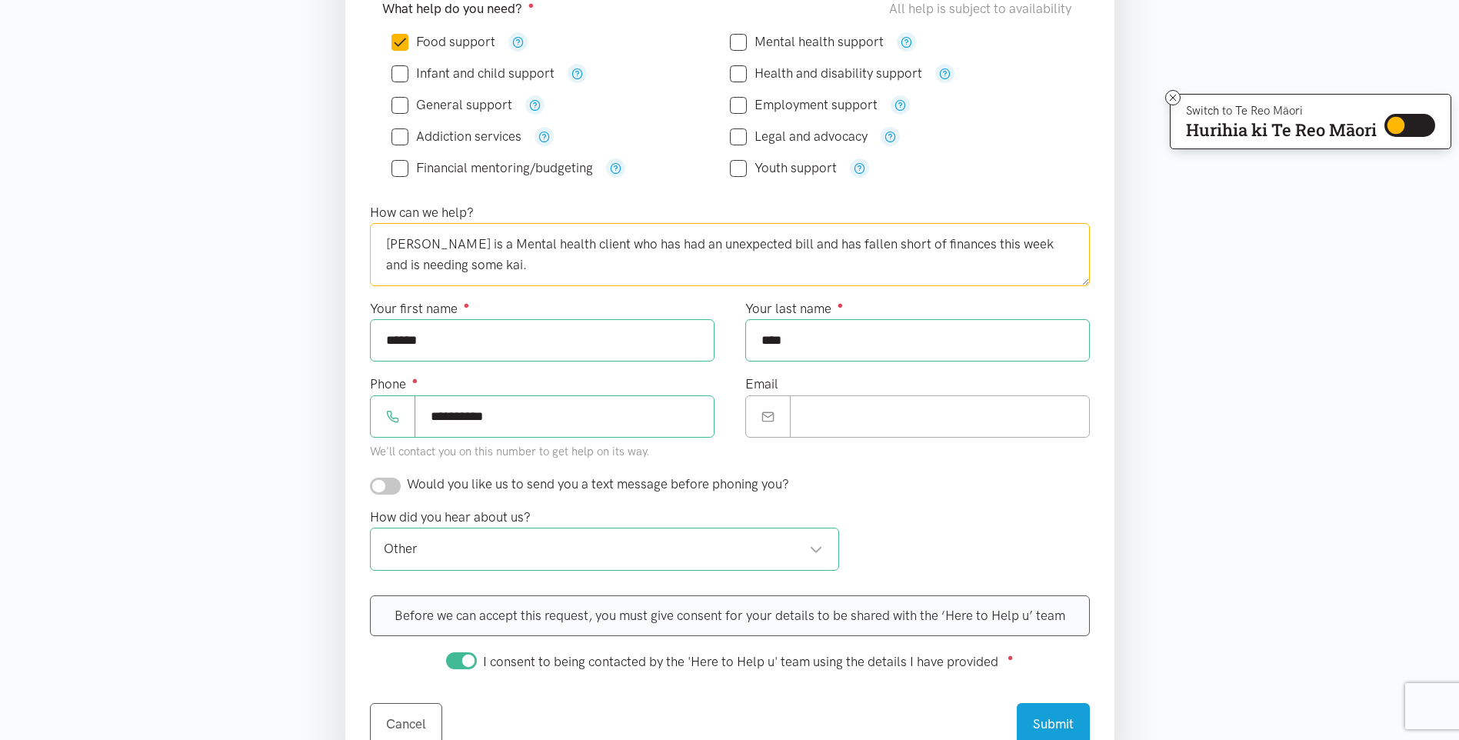
click at [461, 245] on textarea "Shani West is a Mental health client who has had an unexpected bill and has fal…" at bounding box center [730, 254] width 720 height 63
click at [537, 245] on textarea "I am a Mental health client who has had an unexpected bill and has fallen short…" at bounding box center [730, 254] width 720 height 63
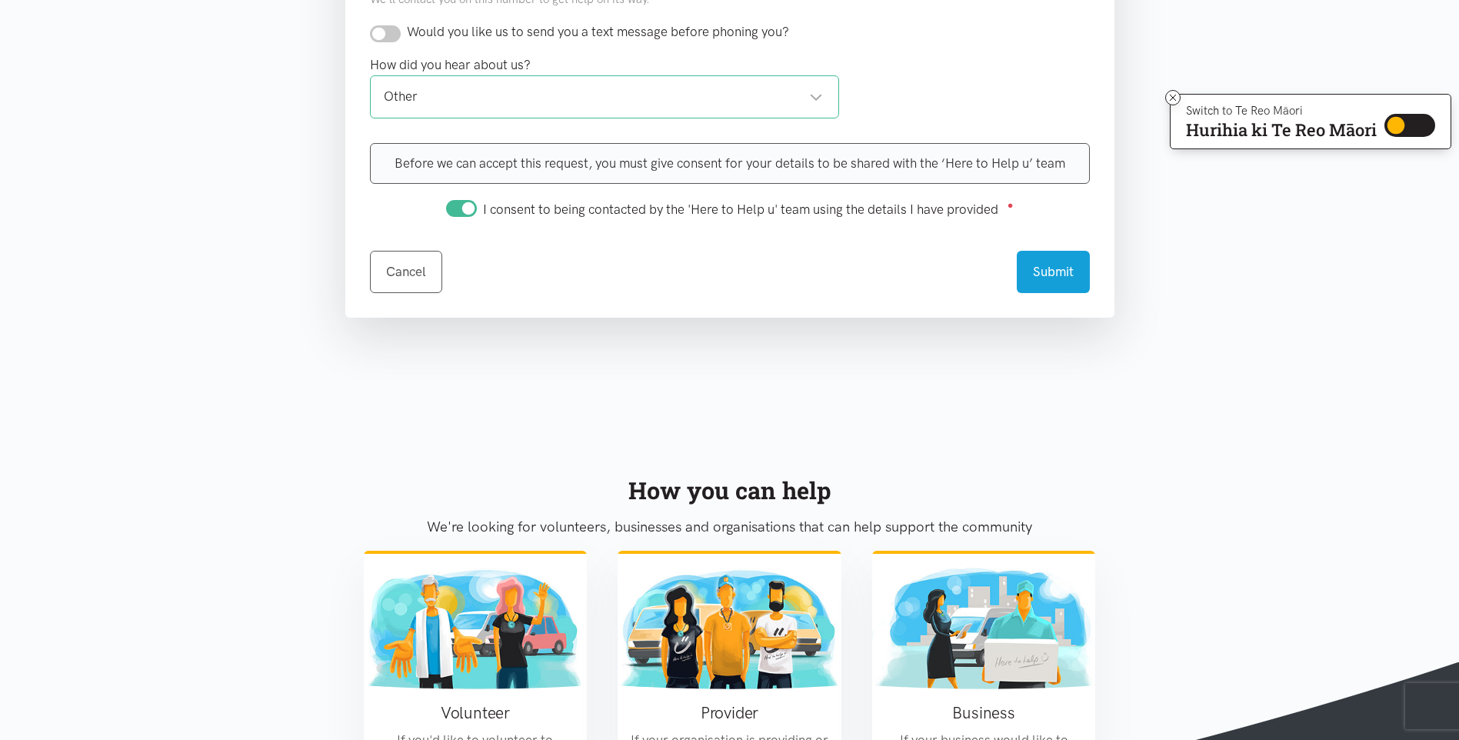
scroll to position [846, 0]
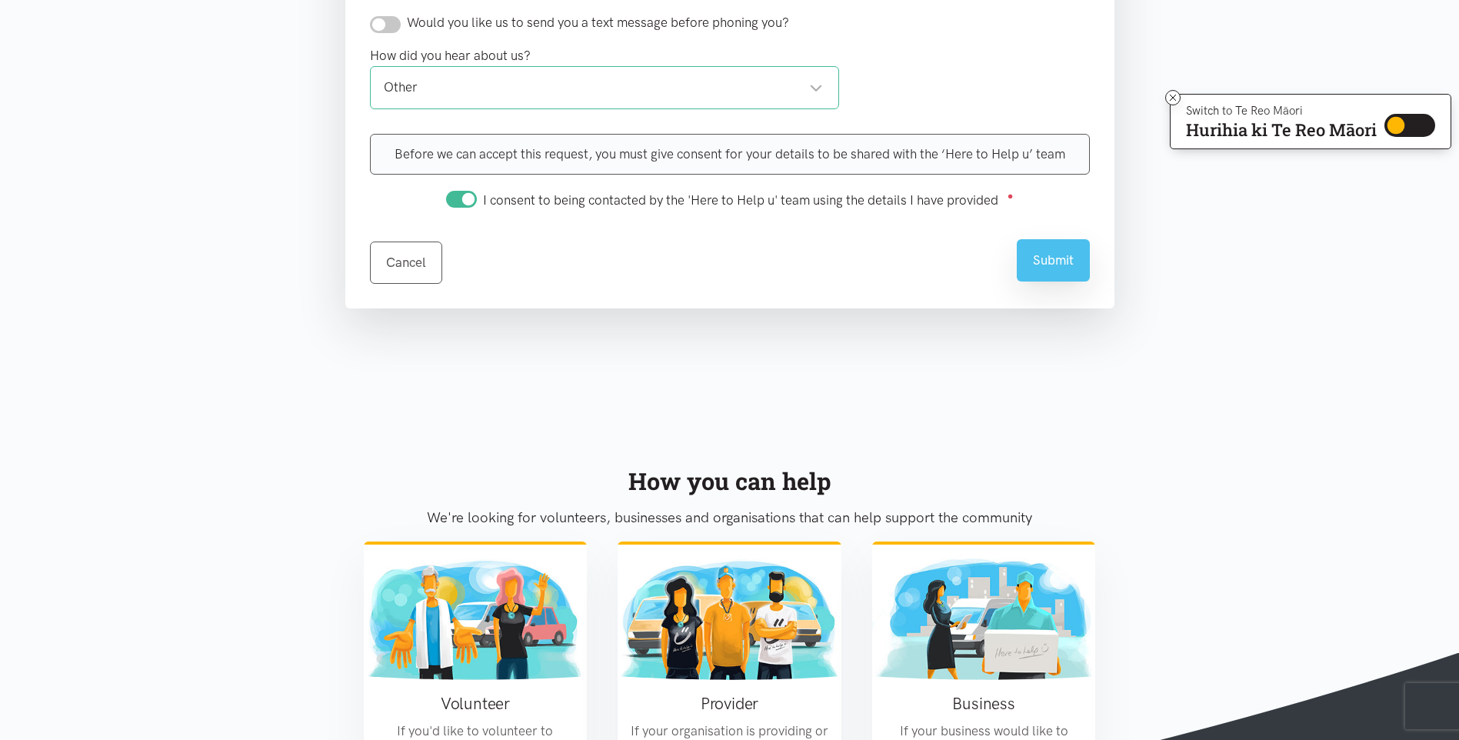
type textarea "I am a Mental health client, have reached out to winz who have declined me. I h…"
click at [1058, 268] on button "Submit" at bounding box center [1052, 260] width 73 height 42
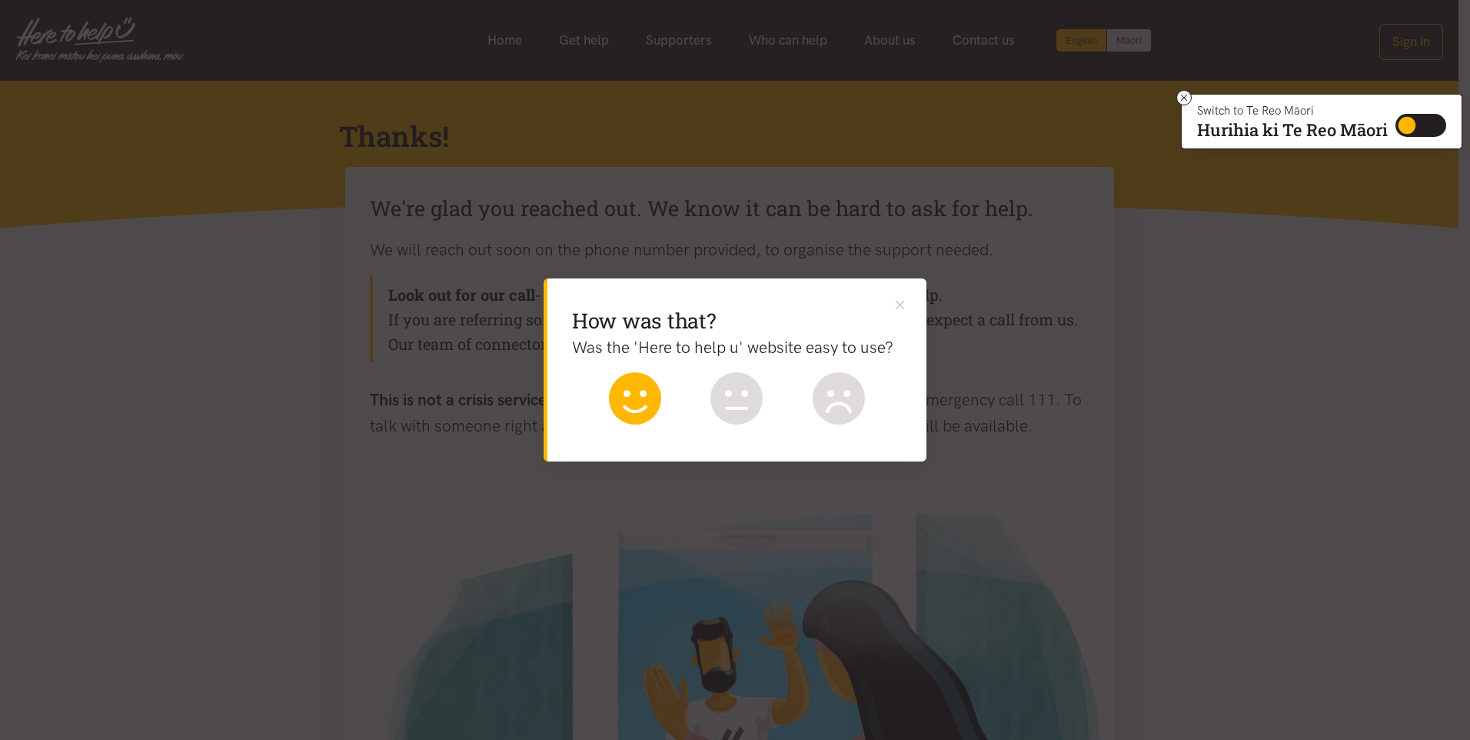
click at [635, 404] on icon at bounding box center [635, 398] width 52 height 52
